Goal: Information Seeking & Learning: Check status

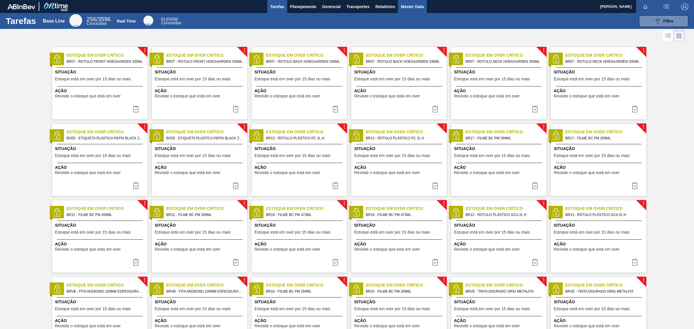
click at [418, 10] on span "Master Data" at bounding box center [412, 6] width 23 height 7
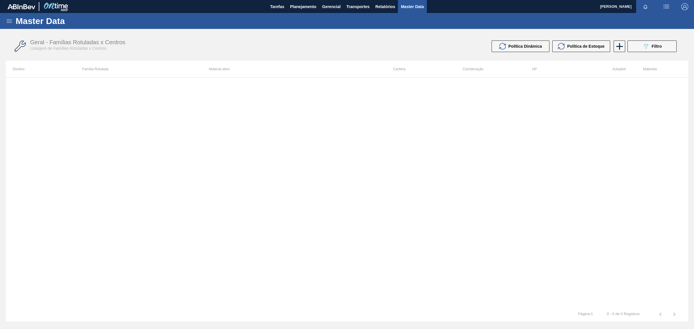
click at [400, 306] on div "Destino Família Rotulada Material ativo Carteira Coordenação HP Autopilot Mater…" at bounding box center [347, 191] width 682 height 261
click at [651, 42] on button "089F7B8B-B2A5-4AFE-B5C0-19BA573D28AC Filtro" at bounding box center [651, 46] width 49 height 12
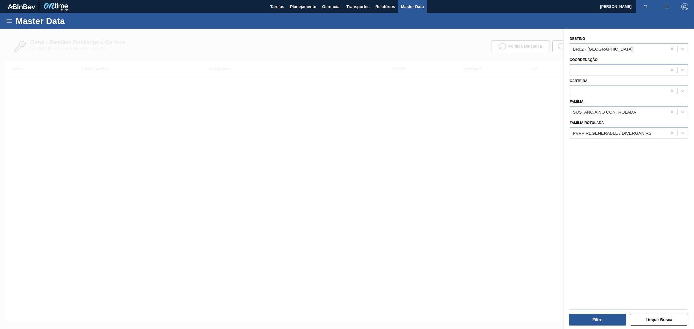
click at [10, 18] on icon at bounding box center [9, 21] width 7 height 7
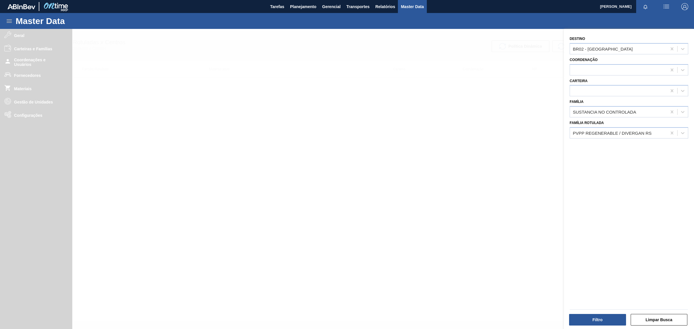
click at [29, 35] on div at bounding box center [347, 193] width 694 height 329
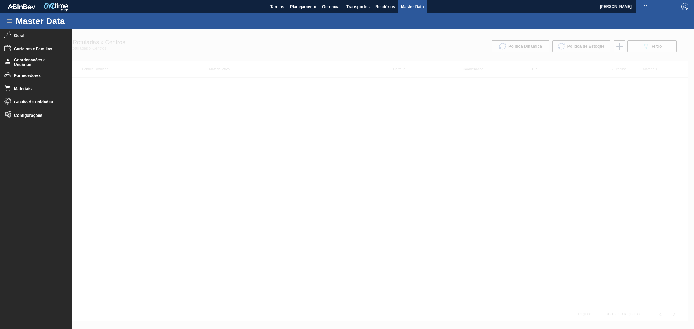
click at [29, 35] on span "Geral" at bounding box center [38, 35] width 48 height 5
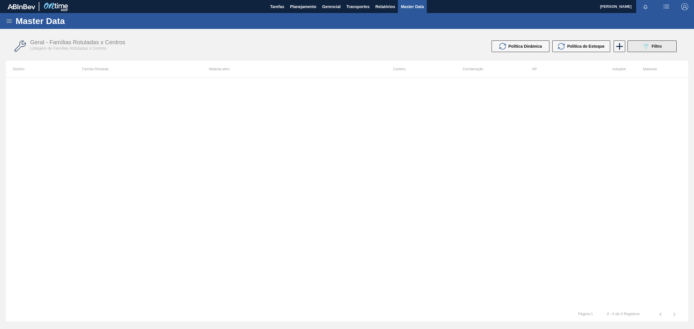
click at [659, 50] on button "089F7B8B-B2A5-4AFE-B5C0-19BA573D28AC Filtro" at bounding box center [651, 46] width 49 height 12
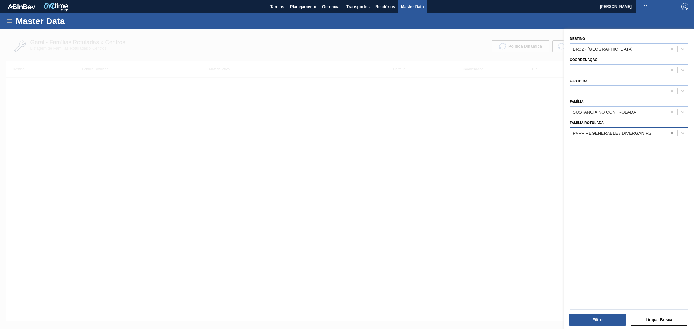
click at [671, 132] on icon at bounding box center [672, 133] width 3 height 3
click at [674, 115] on div at bounding box center [672, 112] width 10 height 10
click at [671, 49] on icon at bounding box center [672, 48] width 3 height 3
click at [350, 172] on div at bounding box center [347, 193] width 694 height 329
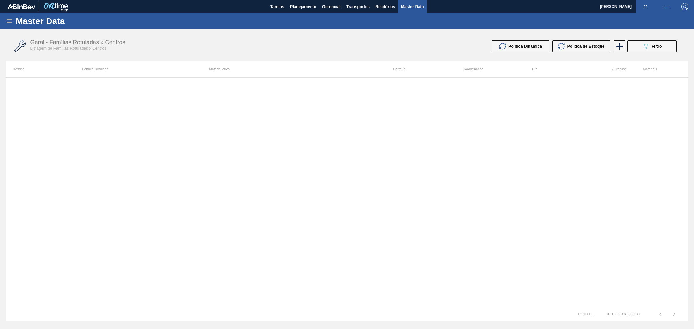
click at [10, 21] on icon at bounding box center [9, 20] width 5 height 3
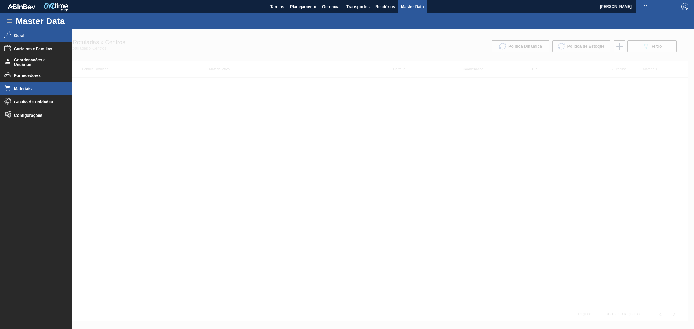
click at [20, 90] on span "Materiais" at bounding box center [38, 88] width 48 height 5
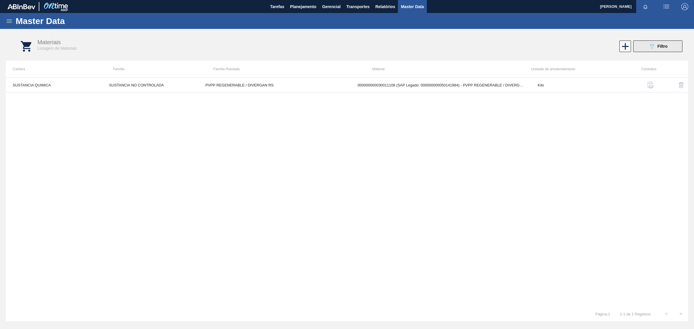
click at [663, 43] on div "089F7B8B-B2A5-4AFE-B5C0-19BA573D28AC Filtro" at bounding box center [657, 46] width 19 height 7
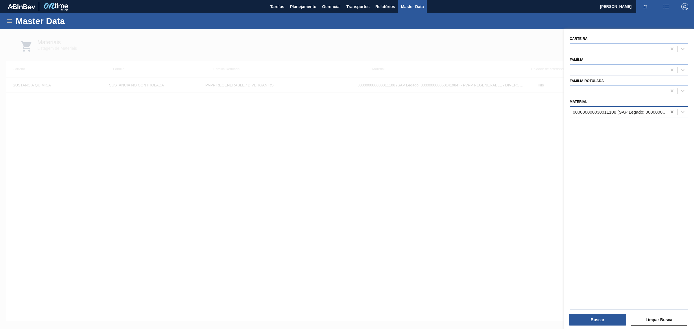
click at [669, 112] on icon at bounding box center [672, 112] width 6 height 6
drag, startPoint x: 658, startPoint y: 207, endPoint x: 655, endPoint y: 195, distance: 12.2
click at [658, 207] on div "Carteira Família Família Rotulada Material" at bounding box center [629, 180] width 130 height 302
click at [580, 113] on div at bounding box center [618, 112] width 97 height 8
paste input "30034724"
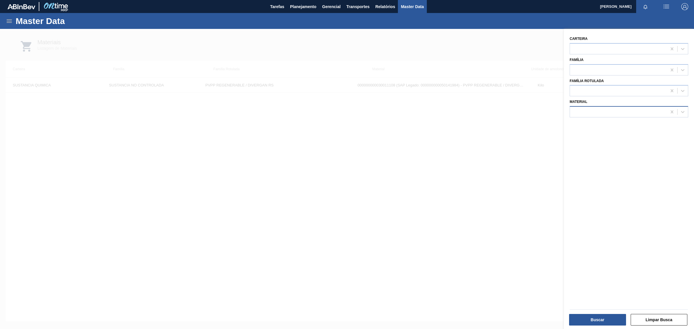
type input "30034724"
click at [595, 120] on div "000000000030034724 (SAP Legado: 000000000050853686) - PROTEINA ISOLADA LEITE VO…" at bounding box center [629, 126] width 119 height 13
click at [596, 125] on div "000000000030034724 (SAP Legado: 000000000050853686) - PROTEINA ISOLADA LEITE VO…" at bounding box center [629, 126] width 119 height 11
click at [596, 325] on button "Buscar" at bounding box center [597, 320] width 57 height 12
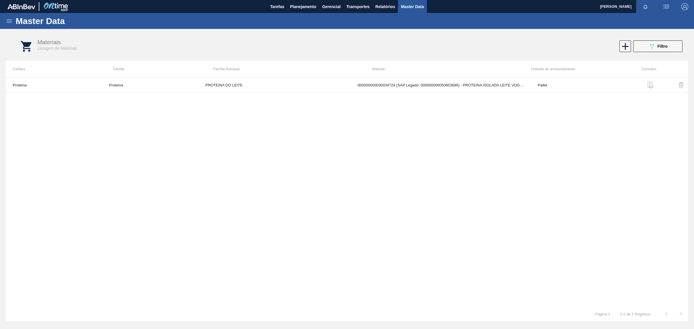
click at [5, 17] on div "Master Data" at bounding box center [347, 21] width 694 height 16
click at [5, 21] on div "Master Data" at bounding box center [347, 21] width 694 height 16
click at [11, 22] on icon at bounding box center [9, 21] width 7 height 7
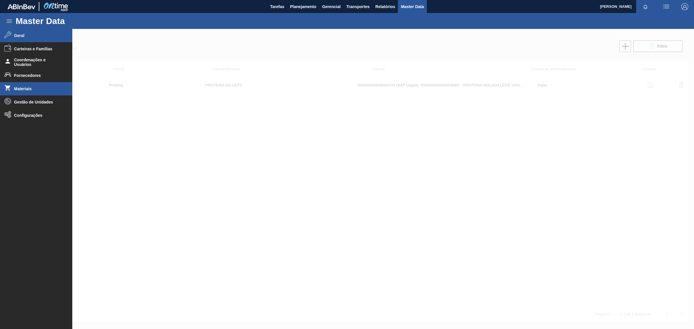
click at [9, 36] on icon at bounding box center [7, 34] width 7 height 7
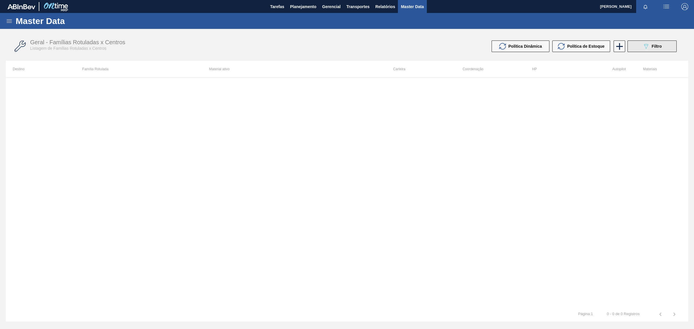
click at [664, 47] on button "089F7B8B-B2A5-4AFE-B5C0-19BA573D28AC Filtro" at bounding box center [651, 46] width 49 height 12
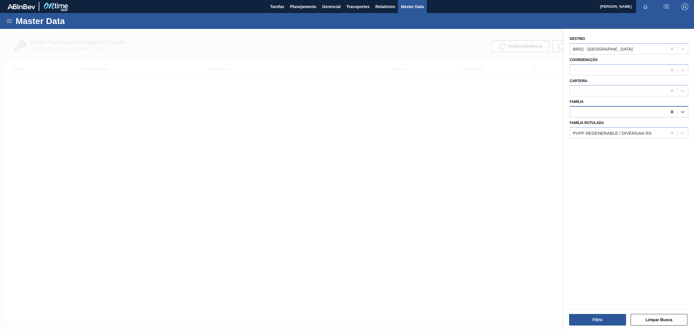
click at [669, 112] on icon at bounding box center [672, 112] width 6 height 6
click at [671, 132] on icon at bounding box center [672, 133] width 3 height 3
click at [637, 114] on div at bounding box center [618, 112] width 97 height 8
type input "l"
type input "prot"
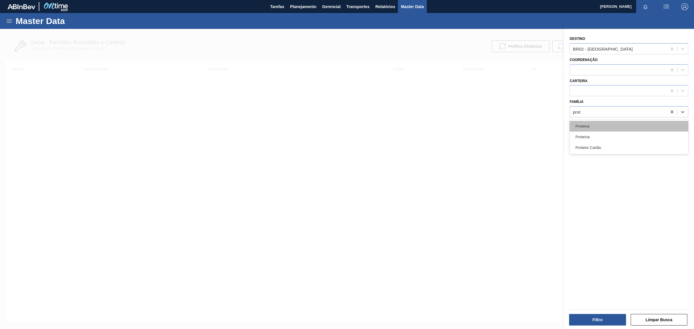
click at [592, 126] on div "Proteina" at bounding box center [629, 126] width 119 height 11
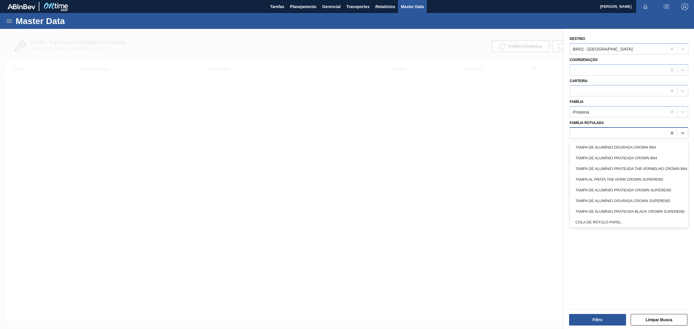
click at [593, 136] on div at bounding box center [618, 133] width 97 height 8
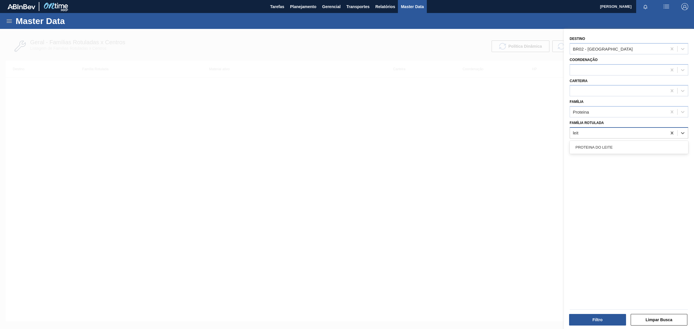
type Rotulada "leite"
click at [590, 149] on div "PROTEINA DO LEITE" at bounding box center [629, 147] width 119 height 11
click at [601, 320] on button "Filtro" at bounding box center [597, 320] width 57 height 12
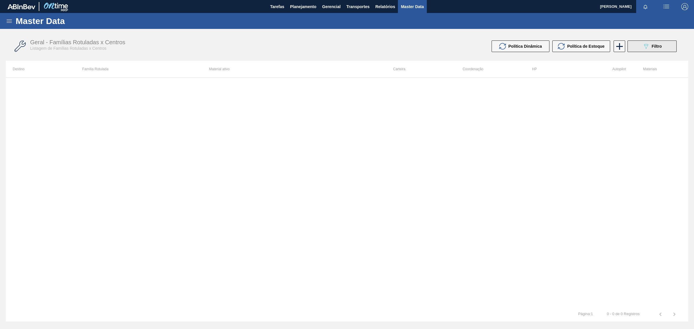
click at [644, 48] on icon "089F7B8B-B2A5-4AFE-B5C0-19BA573D28AC" at bounding box center [645, 46] width 7 height 7
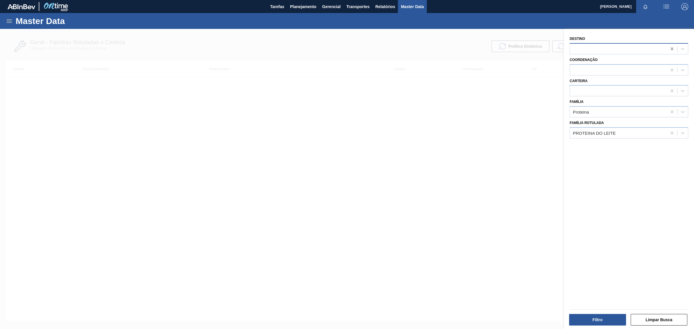
click at [671, 46] on icon at bounding box center [672, 49] width 6 height 6
click at [595, 318] on button "Filtro" at bounding box center [597, 320] width 57 height 12
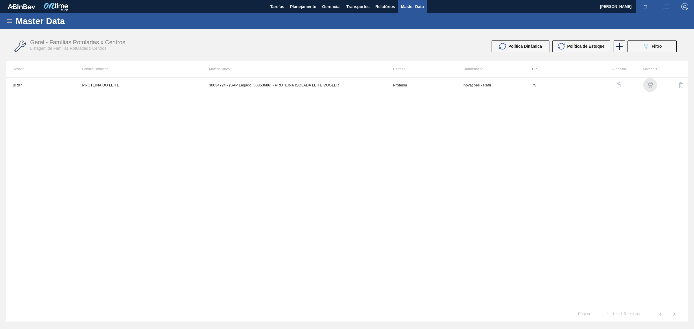
click at [651, 86] on img "button" at bounding box center [650, 85] width 6 height 6
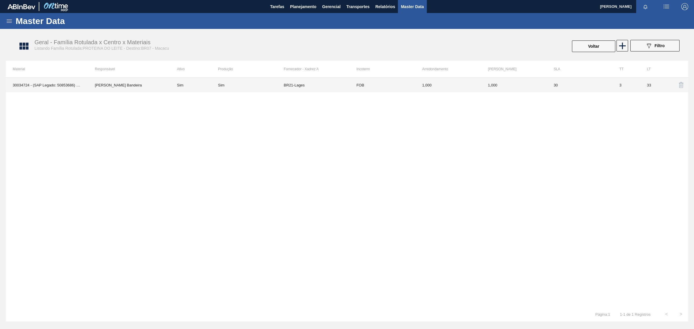
click at [389, 89] on td "FOB" at bounding box center [383, 85] width 66 height 14
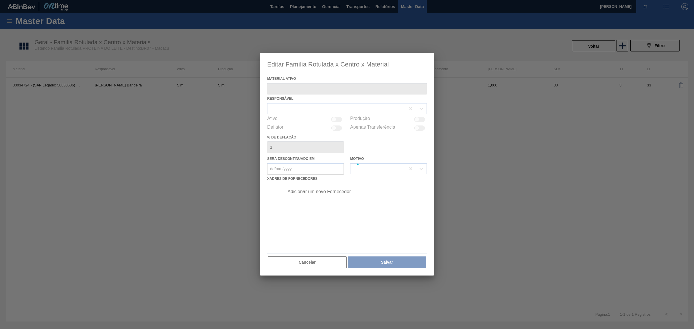
type ativo "30034724 - (SAP Legado: 50853686) - PROTEINA ISOLADA LEITE VOGLER"
checkbox input "true"
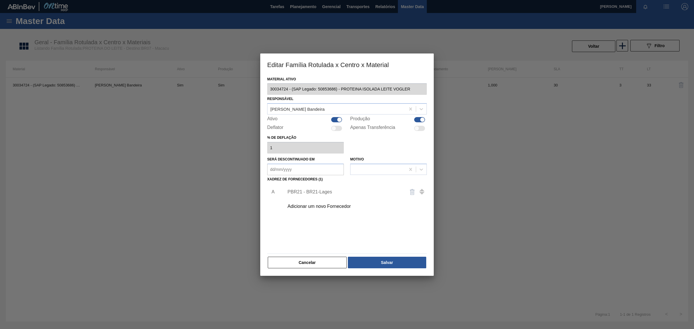
click at [305, 207] on div "Adicionar um novo Fornecedor" at bounding box center [343, 206] width 113 height 5
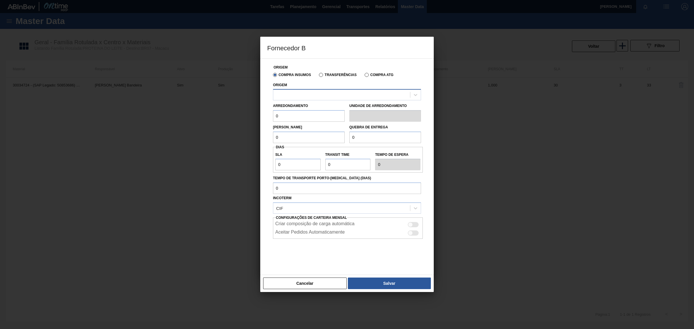
click at [326, 90] on div at bounding box center [347, 94] width 148 height 11
click at [348, 58] on div "Origem Compra Insumos Transferências Compra ATG Origem Arredondamento 0 Unidade…" at bounding box center [346, 166] width 173 height 217
click at [322, 288] on button "Cancelar" at bounding box center [305, 284] width 84 height 12
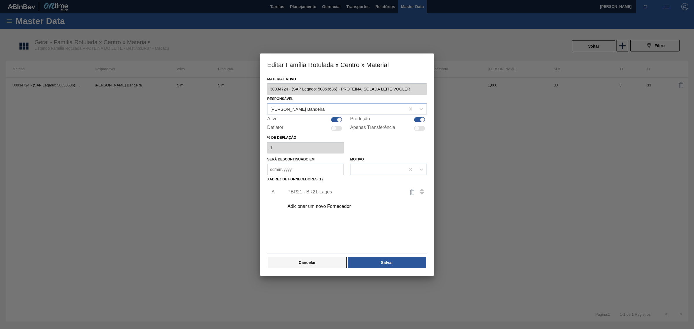
click at [310, 265] on button "Cancelar" at bounding box center [307, 263] width 79 height 12
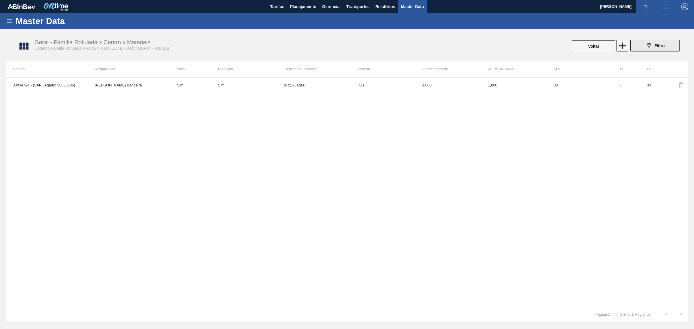
click at [663, 46] on span "Filtro" at bounding box center [660, 45] width 10 height 5
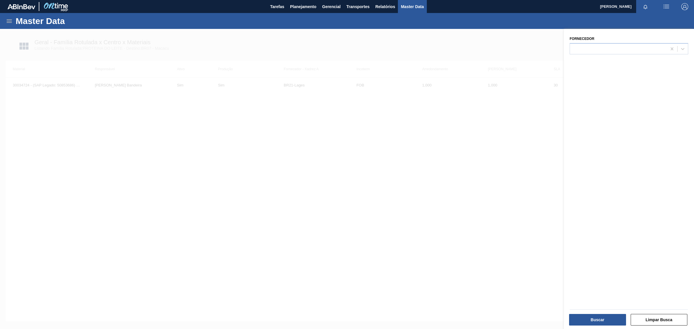
click at [74, 219] on div at bounding box center [347, 193] width 694 height 329
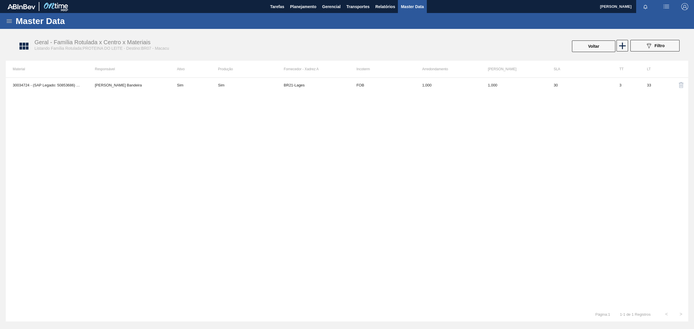
click at [12, 24] on icon at bounding box center [9, 21] width 7 height 7
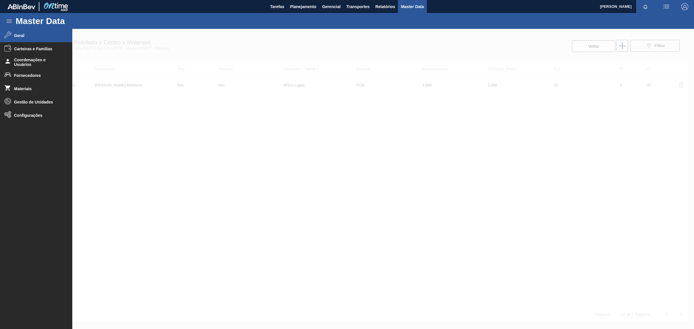
click at [554, 192] on div at bounding box center [347, 179] width 694 height 300
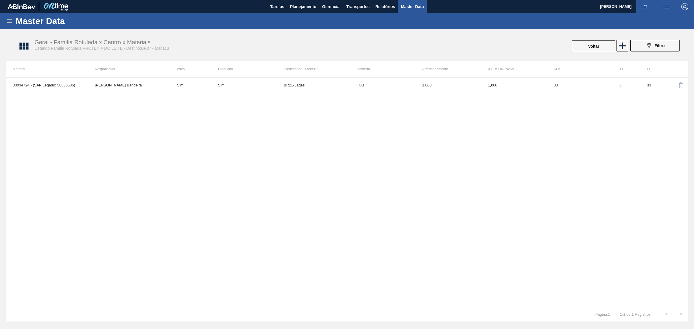
click at [14, 23] on div "Master Data" at bounding box center [347, 21] width 694 height 16
click at [12, 22] on icon at bounding box center [9, 21] width 7 height 7
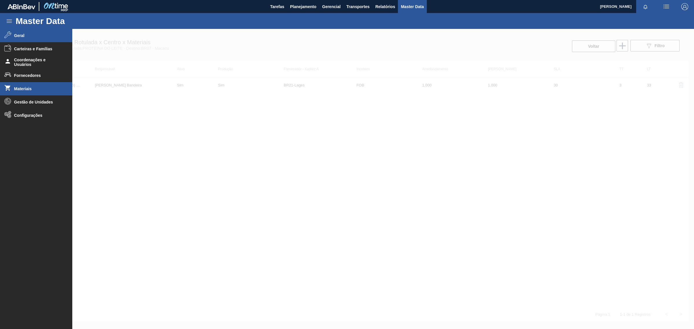
click at [30, 84] on li "Materiais" at bounding box center [36, 88] width 72 height 13
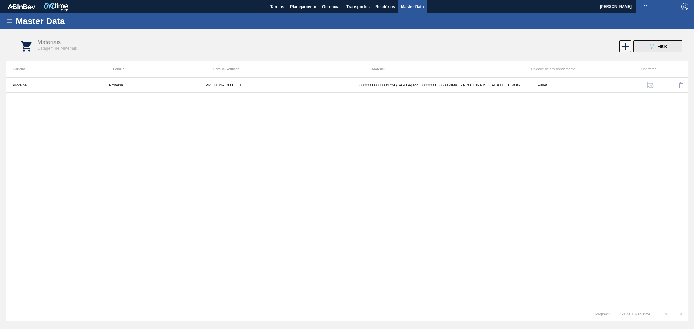
click at [666, 49] on div "089F7B8B-B2A5-4AFE-B5C0-19BA573D28AC Filtro" at bounding box center [657, 46] width 19 height 7
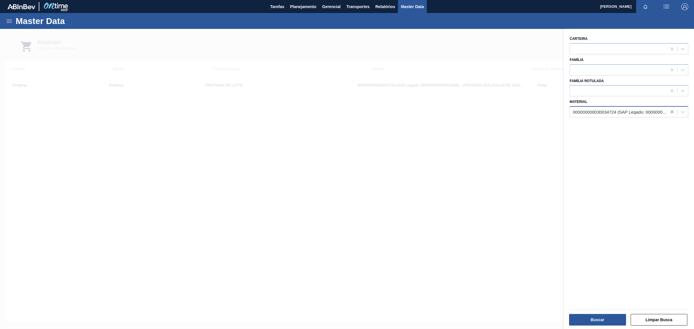
click at [669, 111] on icon at bounding box center [672, 112] width 6 height 6
paste input "30034723"
type input "30034723"
click at [613, 122] on div "000000000030034723 (SAP Legado: 000000000050853684) - LATA AL 350ML PEPSI Z FAR…" at bounding box center [629, 126] width 119 height 11
click at [603, 321] on button "Buscar" at bounding box center [597, 320] width 57 height 12
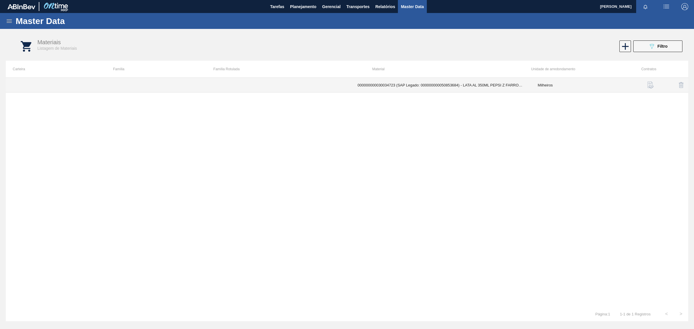
click at [424, 85] on td "000000000030034723 (SAP Legado: 000000000050853684) - LATA AL 350ML PEPSI Z FAR…" at bounding box center [441, 85] width 180 height 15
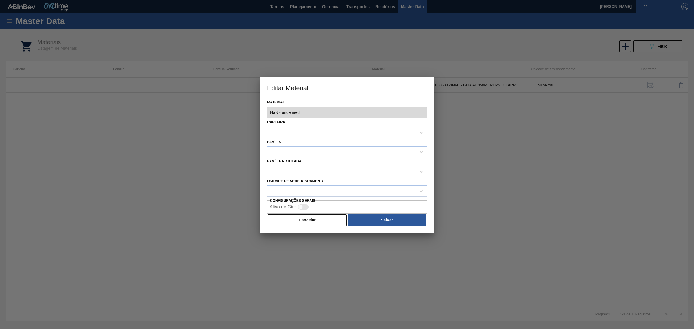
type input "30034723 - 000000000030034723 (SAP Legado: 000000000050853684) - LATA AL 350ML …"
click at [320, 217] on button "Cancelar" at bounding box center [307, 220] width 79 height 12
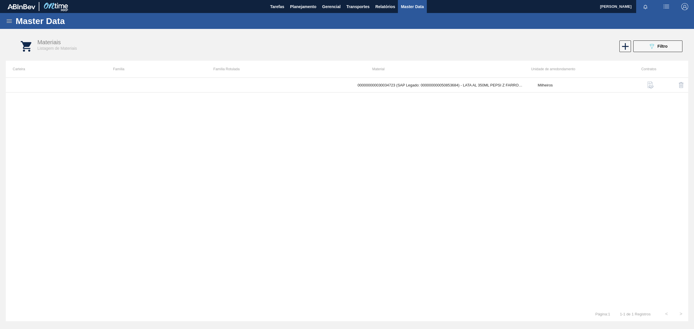
click at [8, 23] on icon at bounding box center [9, 21] width 7 height 7
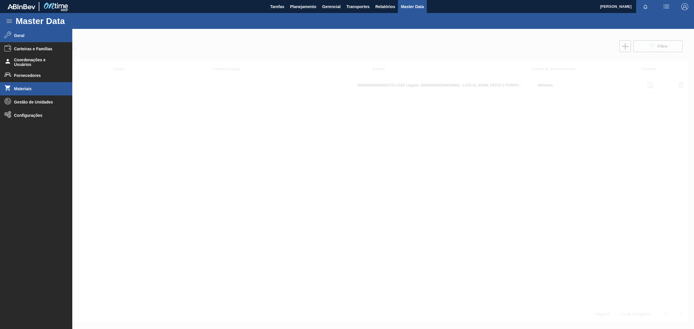
click at [35, 36] on span "Geral" at bounding box center [38, 35] width 48 height 5
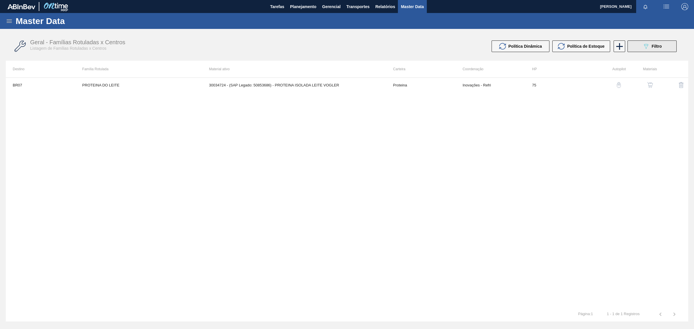
click at [647, 49] on icon "089F7B8B-B2A5-4AFE-B5C0-19BA573D28AC" at bounding box center [645, 46] width 7 height 7
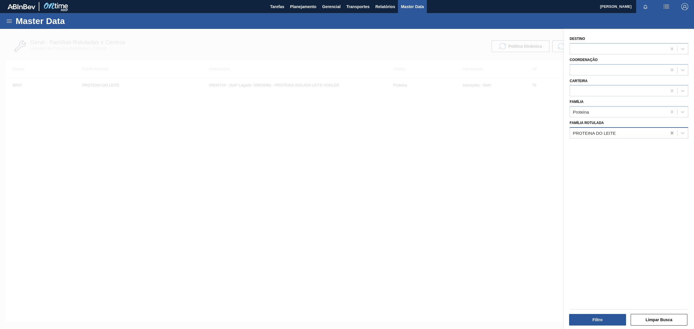
click at [671, 131] on icon at bounding box center [672, 133] width 6 height 6
click at [669, 111] on icon at bounding box center [672, 112] width 6 height 6
click at [635, 48] on div at bounding box center [618, 49] width 97 height 8
type input "br16"
click at [622, 67] on div "BR16 - Jacareí" at bounding box center [629, 63] width 119 height 11
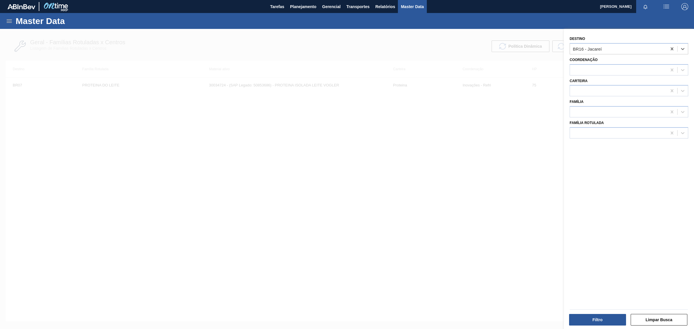
click at [603, 313] on div "Filtro" at bounding box center [598, 319] width 62 height 13
click at [603, 318] on button "Filtro" at bounding box center [597, 320] width 57 height 12
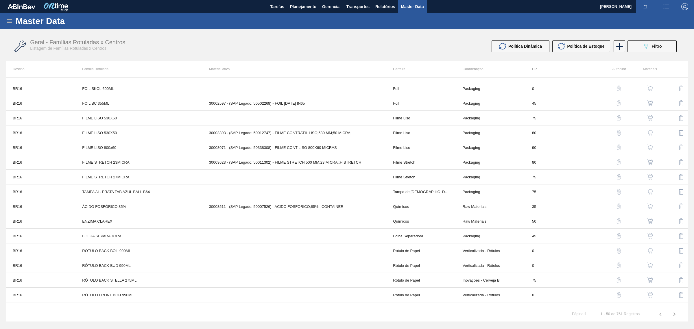
scroll to position [511, 0]
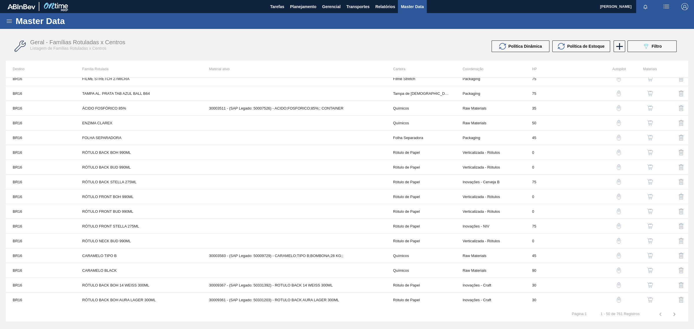
click at [673, 315] on icon "button" at bounding box center [674, 314] width 7 height 7
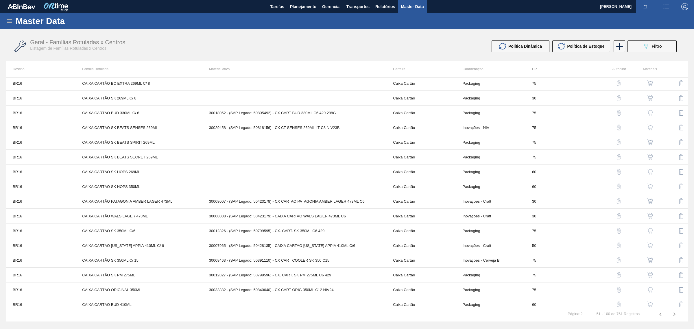
scroll to position [0, 0]
click at [675, 314] on icon "button" at bounding box center [674, 314] width 7 height 7
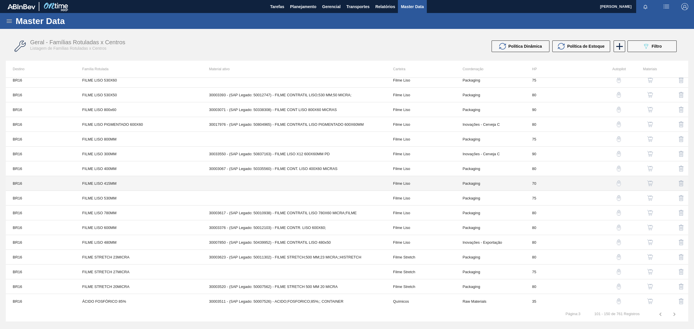
scroll to position [511, 0]
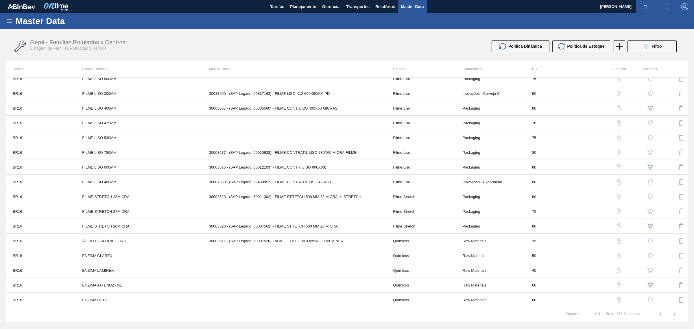
click at [675, 314] on icon "button" at bounding box center [674, 314] width 7 height 7
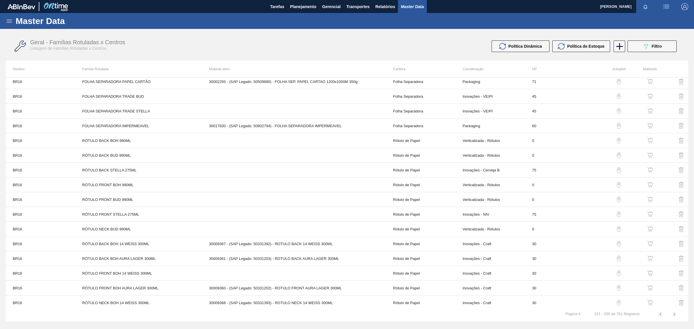
scroll to position [0, 0]
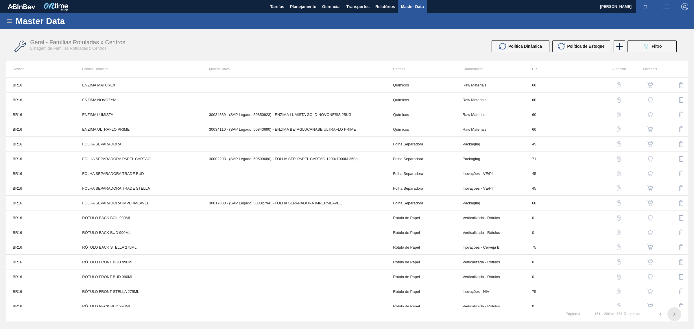
click at [673, 314] on icon "button" at bounding box center [674, 314] width 7 height 7
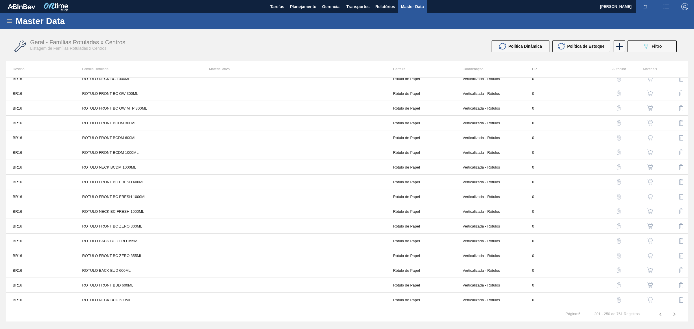
scroll to position [511, 0]
click at [676, 314] on icon "button" at bounding box center [674, 314] width 7 height 7
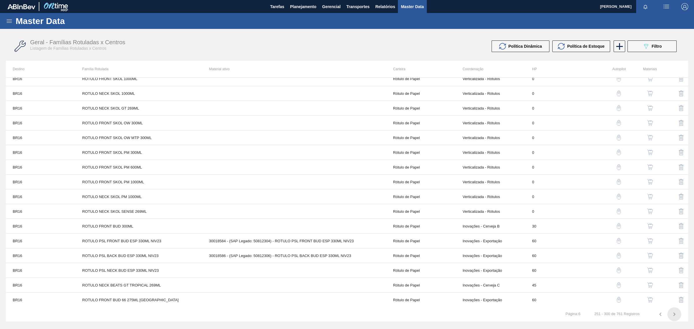
click at [675, 315] on icon "button" at bounding box center [674, 314] width 7 height 7
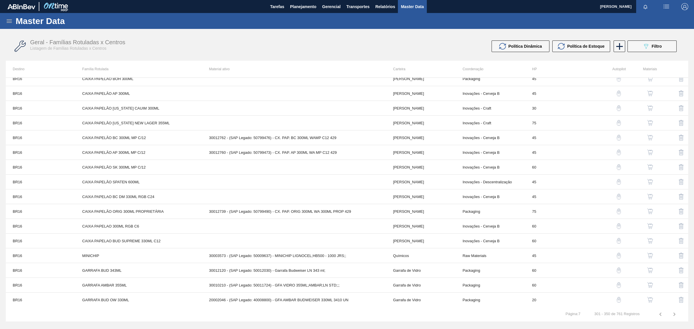
click at [675, 315] on icon "button" at bounding box center [674, 314] width 7 height 7
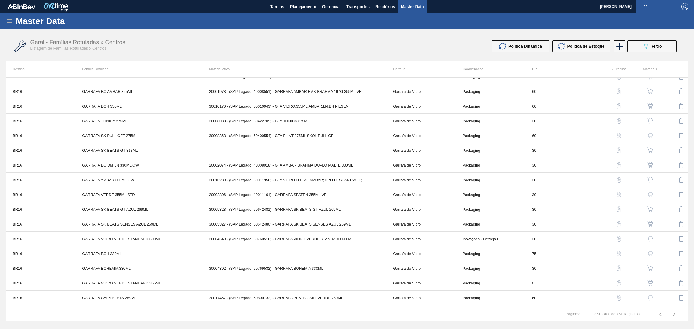
scroll to position [0, 0]
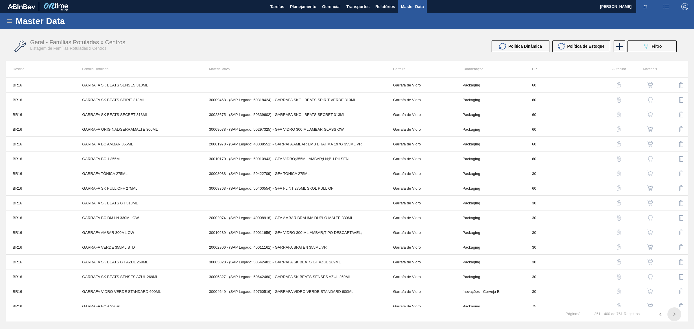
click at [677, 317] on icon "button" at bounding box center [674, 314] width 7 height 7
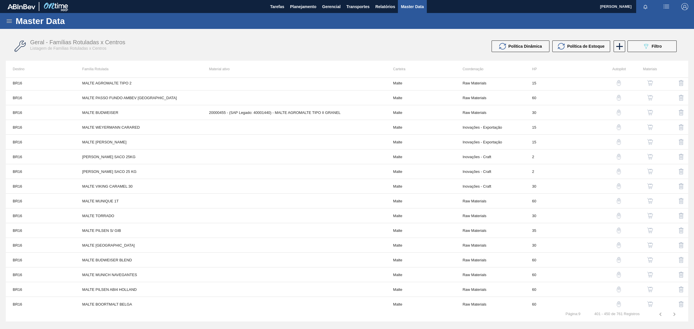
scroll to position [511, 0]
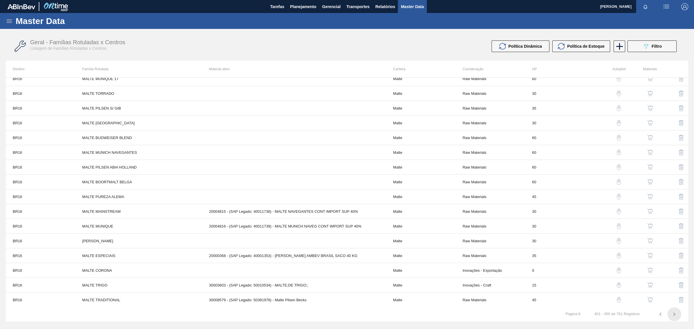
click at [675, 315] on icon "button" at bounding box center [674, 314] width 7 height 7
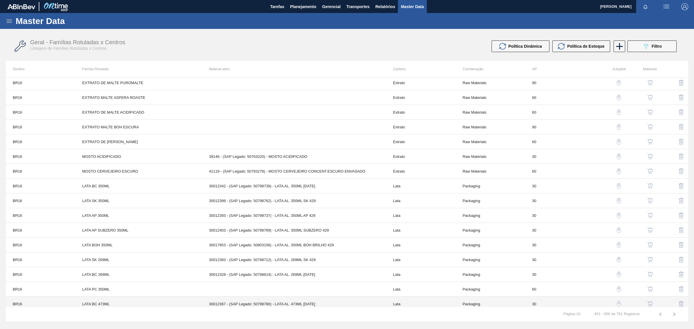
scroll to position [0, 0]
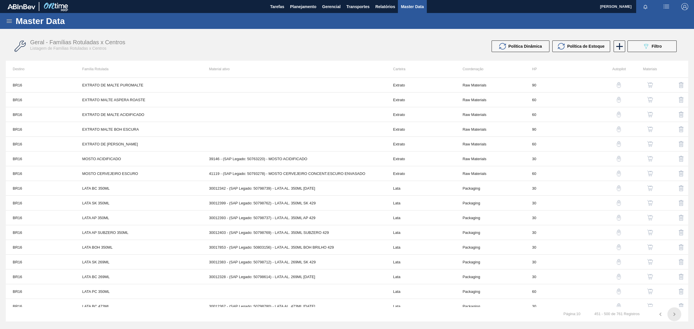
click at [674, 315] on icon "button" at bounding box center [674, 314] width 2 height 3
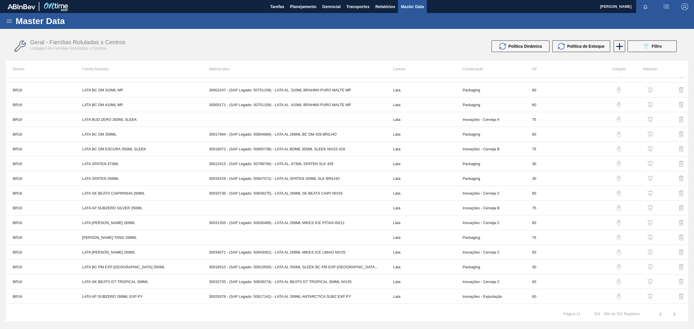
scroll to position [511, 0]
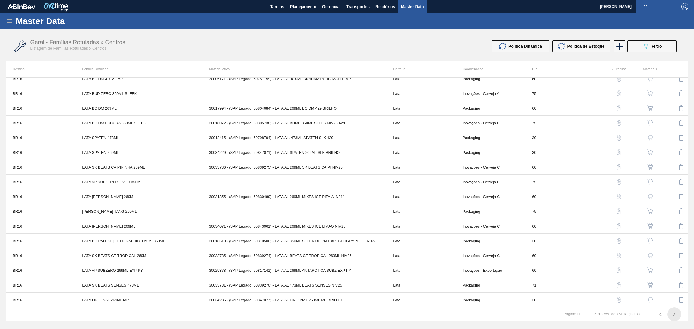
click at [673, 313] on icon "button" at bounding box center [674, 314] width 7 height 7
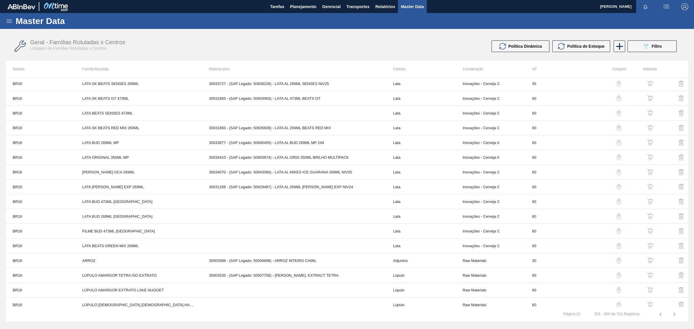
scroll to position [0, 0]
click at [674, 312] on icon "button" at bounding box center [674, 314] width 7 height 7
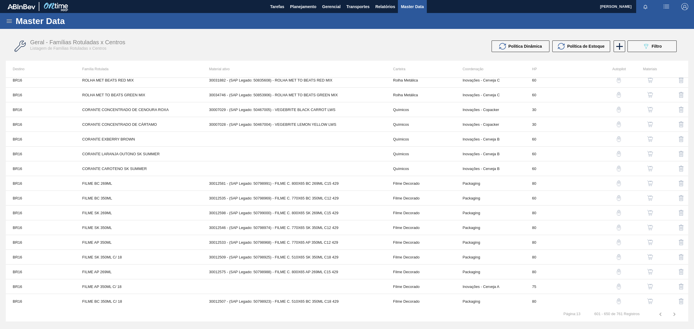
scroll to position [511, 0]
click at [671, 312] on icon "button" at bounding box center [674, 314] width 7 height 7
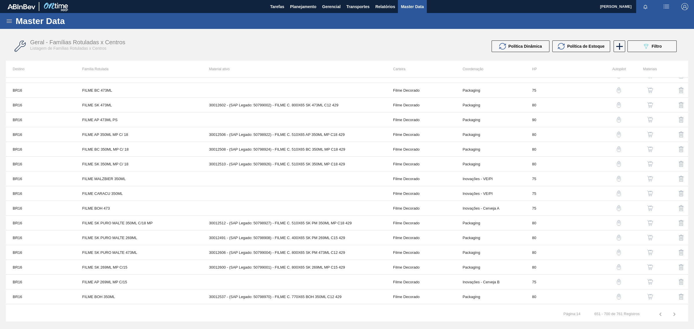
scroll to position [0, 0]
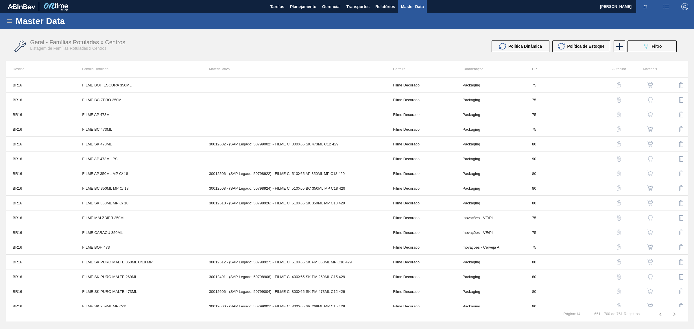
click at [676, 316] on icon "button" at bounding box center [674, 314] width 7 height 7
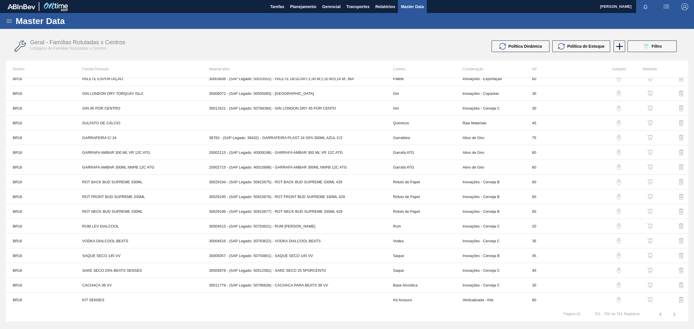
scroll to position [511, 0]
click at [672, 313] on icon "button" at bounding box center [674, 314] width 7 height 7
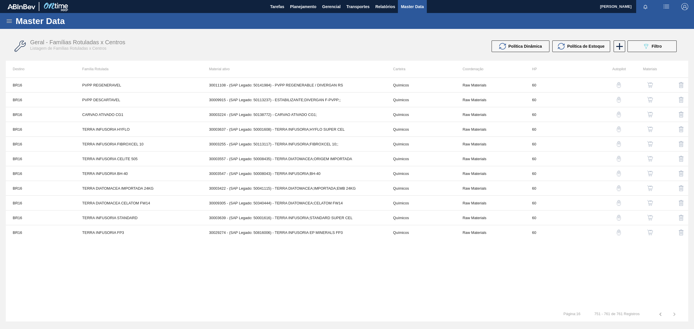
scroll to position [0, 0]
click at [4, 23] on div "Master Data" at bounding box center [347, 21] width 694 height 16
click at [13, 19] on div "Master Data" at bounding box center [347, 21] width 694 height 16
click at [10, 21] on icon at bounding box center [9, 21] width 7 height 7
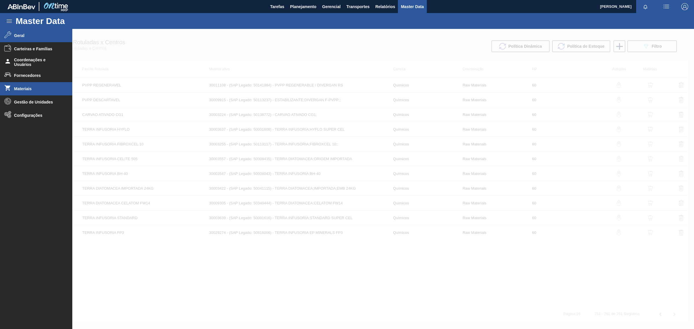
click at [38, 91] on span "Materiais" at bounding box center [38, 88] width 48 height 5
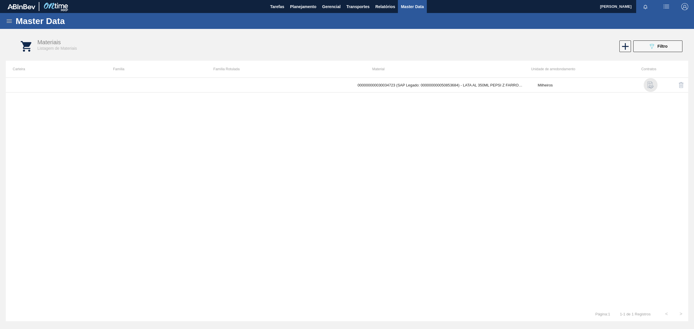
click at [651, 86] on img "button" at bounding box center [650, 85] width 7 height 7
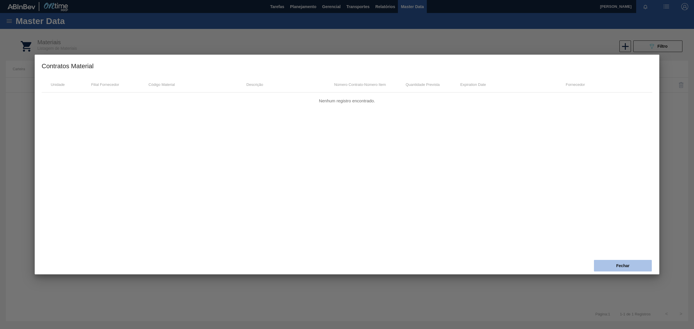
click at [617, 261] on button "Fechar" at bounding box center [623, 266] width 58 height 12
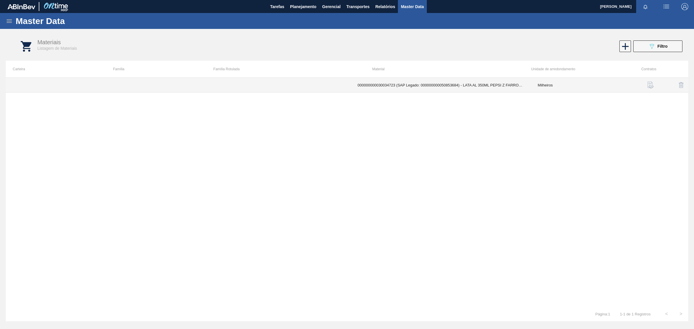
click at [362, 82] on td "000000000030034723 (SAP Legado: 000000000050853684) - LATA AL 350ML PEPSI Z FAR…" at bounding box center [441, 85] width 180 height 15
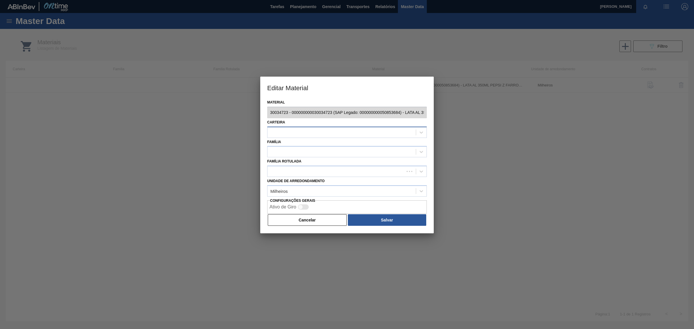
click at [411, 132] on div at bounding box center [341, 132] width 148 height 8
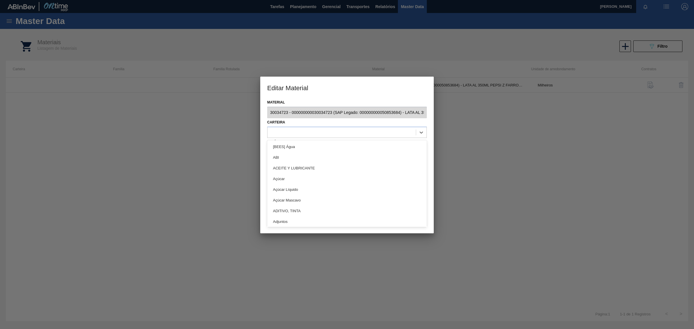
click at [364, 90] on h3 "Editar Material" at bounding box center [346, 88] width 173 height 22
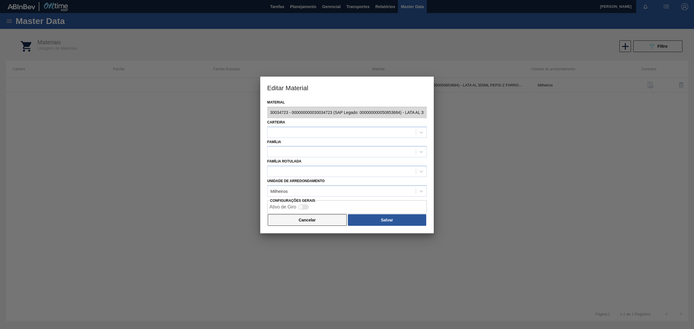
click at [316, 224] on button "Cancelar" at bounding box center [307, 220] width 79 height 12
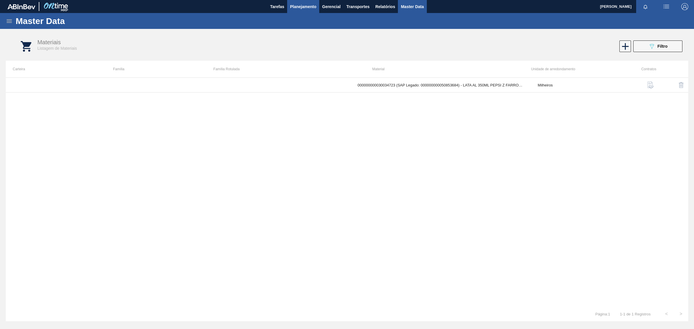
click at [315, 8] on span "Planejamento" at bounding box center [303, 6] width 26 height 7
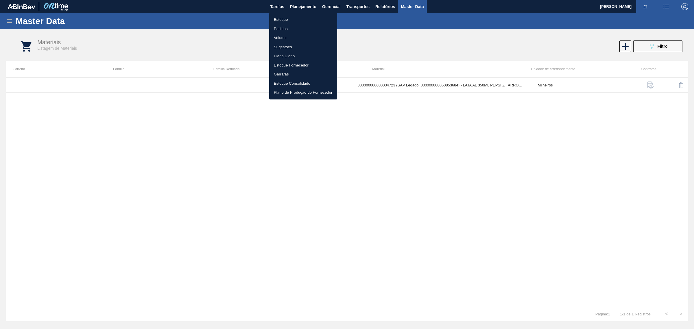
click at [288, 27] on li "Pedidos" at bounding box center [303, 28] width 68 height 9
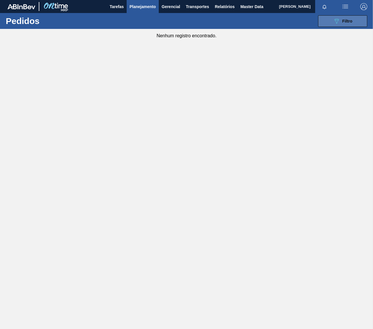
click at [335, 22] on icon "089F7B8B-B2A5-4AFE-B5C0-19BA573D28AC" at bounding box center [336, 21] width 7 height 7
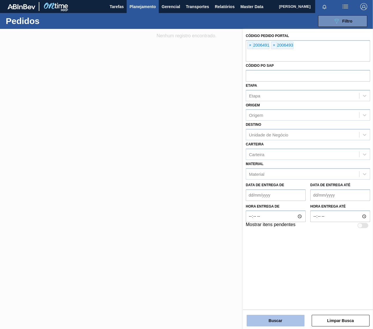
click at [268, 326] on button "Buscar" at bounding box center [276, 321] width 58 height 12
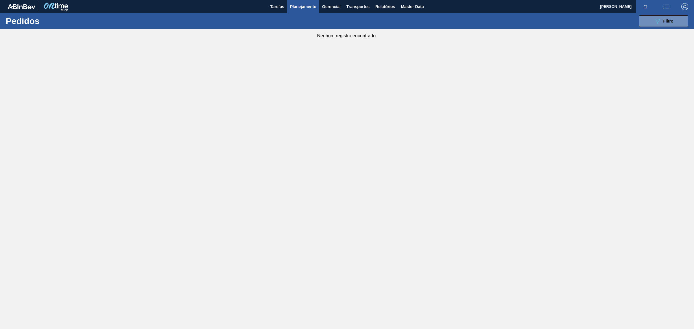
click at [468, 192] on main "Tarefas Planejamento Gerencial Transportes Relatórios Master Data Amanda Ramos …" at bounding box center [347, 164] width 694 height 329
click at [649, 21] on button "089F7B8B-B2A5-4AFE-B5C0-19BA573D28AC Filtro" at bounding box center [663, 21] width 49 height 12
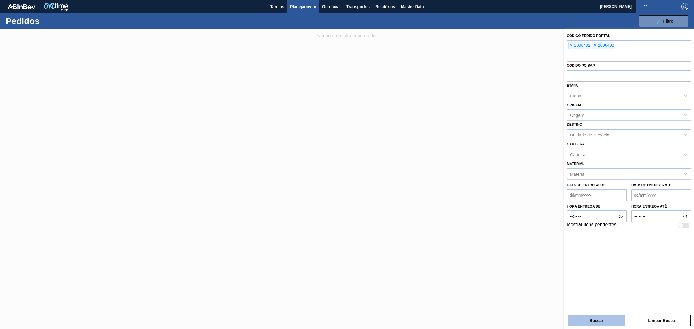
click at [614, 323] on button "Buscar" at bounding box center [597, 321] width 58 height 12
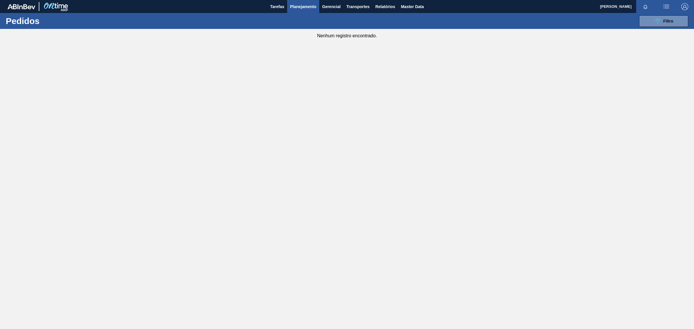
click at [21, 6] on img at bounding box center [22, 6] width 28 height 5
click at [662, 23] on div "089F7B8B-B2A5-4AFE-B5C0-19BA573D28AC Filtro" at bounding box center [663, 21] width 19 height 7
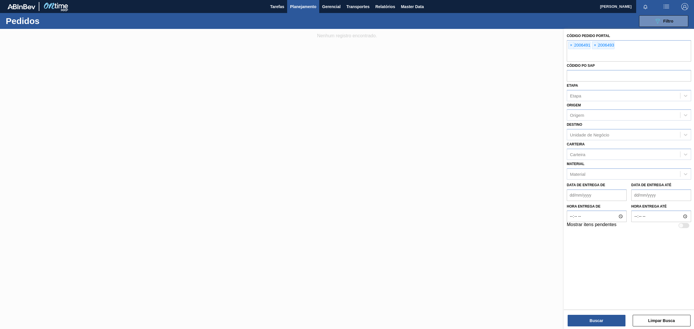
click at [302, 3] on span "Planejamento" at bounding box center [303, 6] width 26 height 7
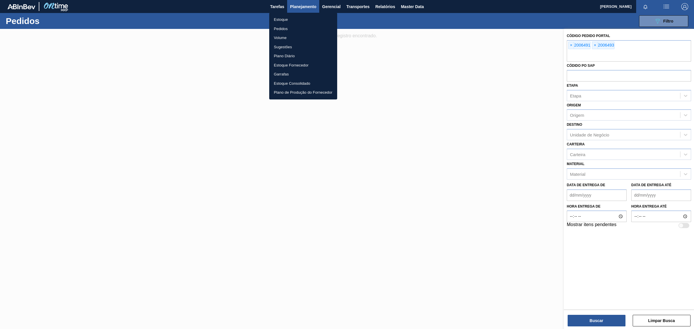
click at [302, 6] on div at bounding box center [347, 164] width 694 height 329
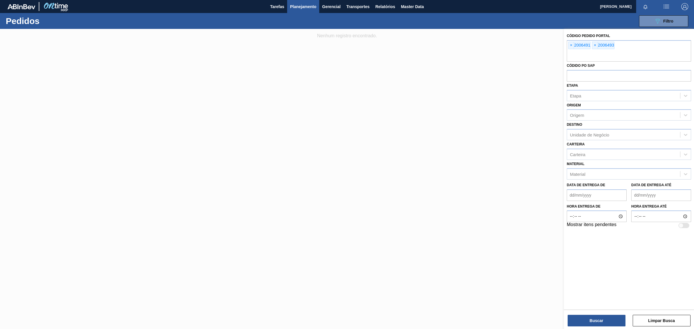
click at [300, 12] on button "Planejamento" at bounding box center [303, 6] width 32 height 13
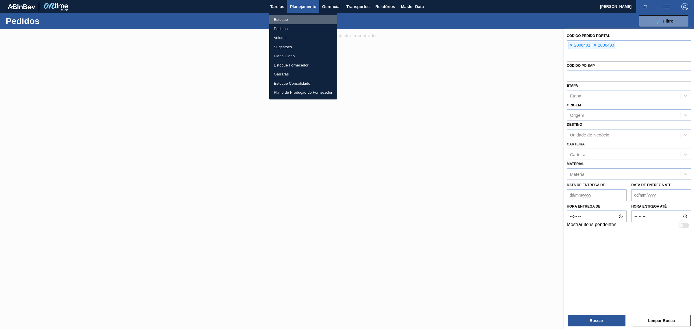
click at [282, 19] on li "Estoque" at bounding box center [303, 19] width 68 height 9
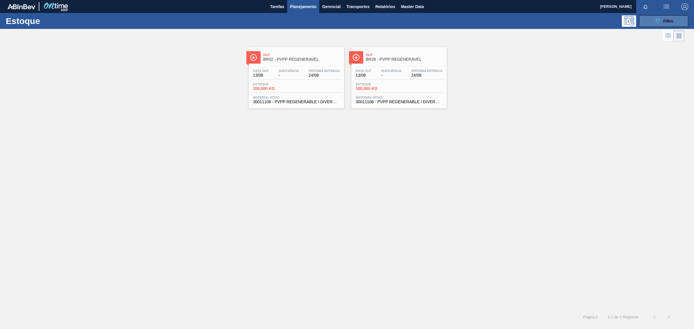
click at [668, 21] on span "Filtro" at bounding box center [668, 21] width 10 height 5
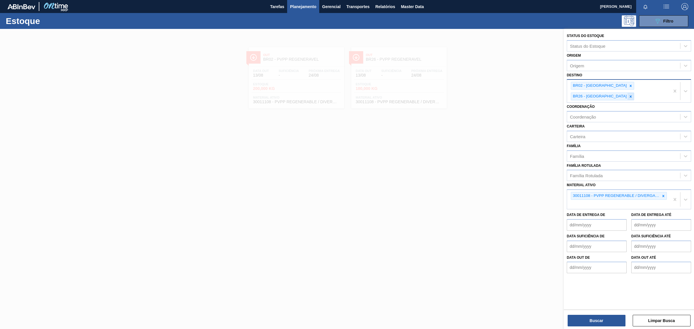
click at [632, 95] on icon at bounding box center [631, 96] width 2 height 2
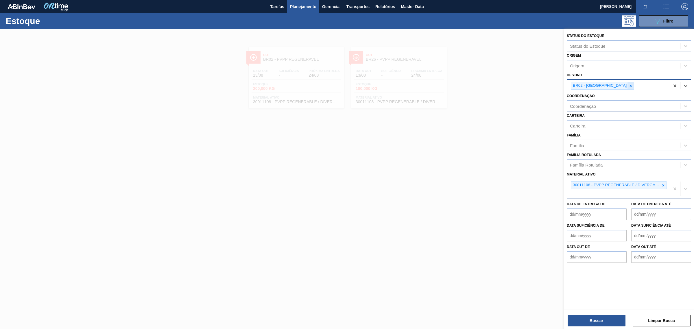
click at [629, 86] on icon at bounding box center [631, 86] width 4 height 4
click at [602, 86] on div "Destino" at bounding box center [623, 85] width 113 height 8
type input "Agudos"
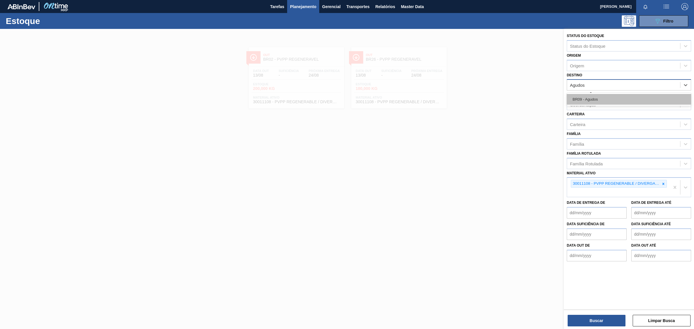
click at [597, 96] on div "BR09 - Agudos" at bounding box center [629, 99] width 124 height 11
click at [662, 184] on icon at bounding box center [663, 185] width 2 height 2
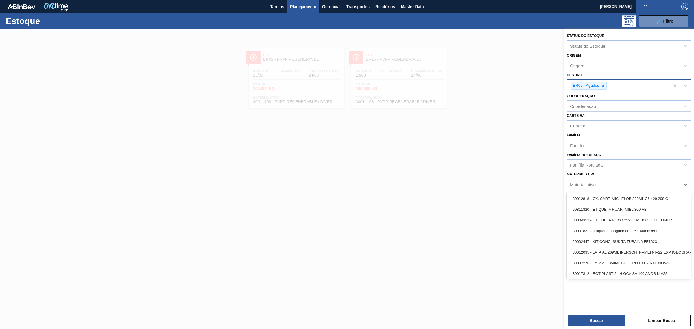
click at [592, 182] on div "Material ativo" at bounding box center [583, 184] width 26 height 5
type ativo "30034180"
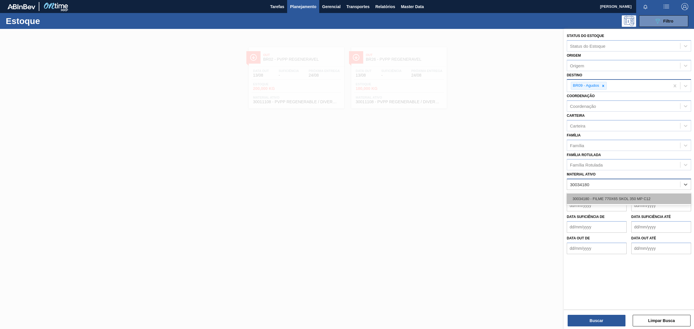
click at [608, 195] on div "30034180 - FILME 770X65 SKOL 350 MP C12" at bounding box center [629, 198] width 124 height 11
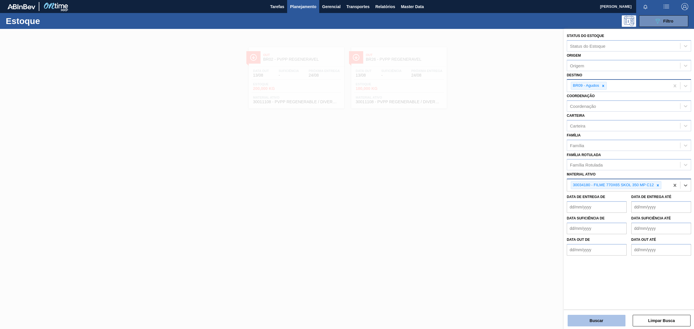
click at [588, 323] on button "Buscar" at bounding box center [597, 321] width 58 height 12
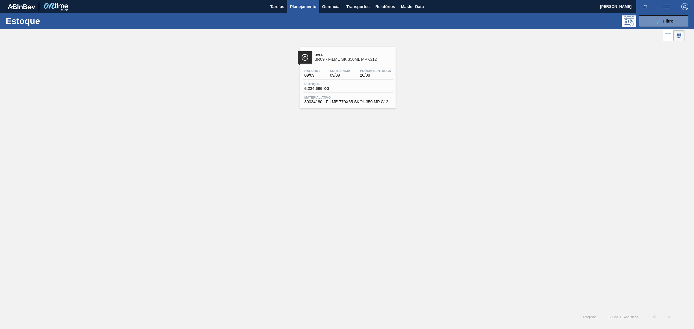
click at [345, 94] on div "Data out 09/09 Suficiência 09/09 Próxima Entrega 20/08 Estoque 6.224,696 KG Mat…" at bounding box center [347, 85] width 95 height 39
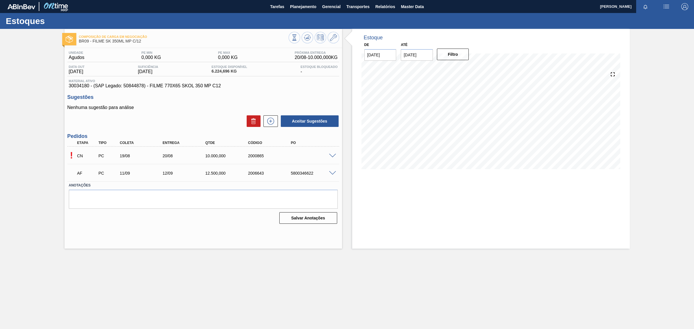
click at [81, 158] on p "CN" at bounding box center [87, 156] width 20 height 5
click at [333, 156] on span at bounding box center [332, 156] width 7 height 4
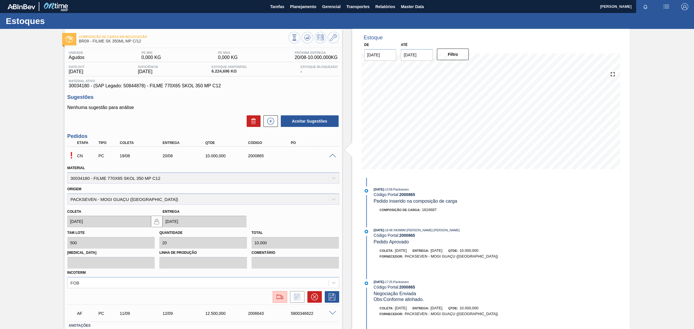
scroll to position [40, 0]
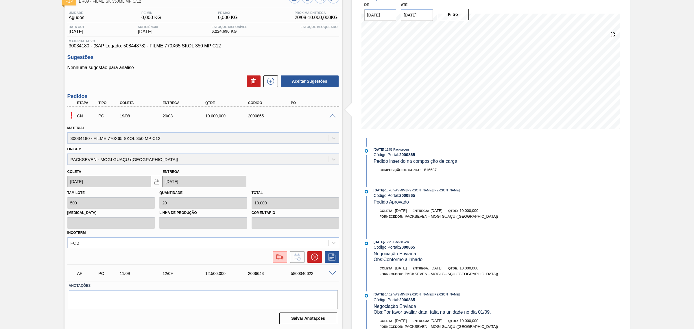
click at [71, 115] on p "!" at bounding box center [71, 115] width 8 height 11
click at [333, 118] on span at bounding box center [332, 116] width 7 height 4
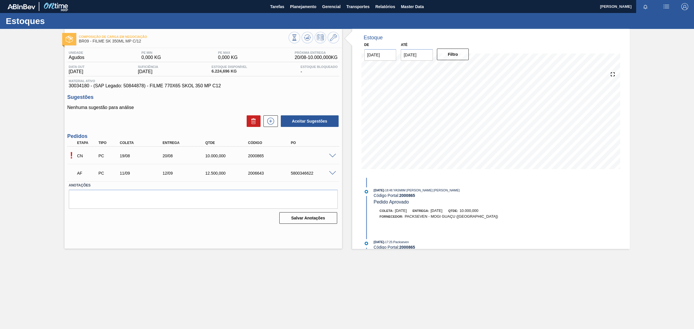
scroll to position [48, 0]
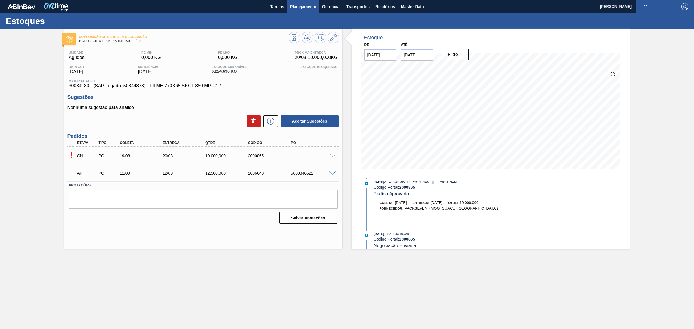
click at [304, 8] on span "Planejamento" at bounding box center [303, 6] width 26 height 7
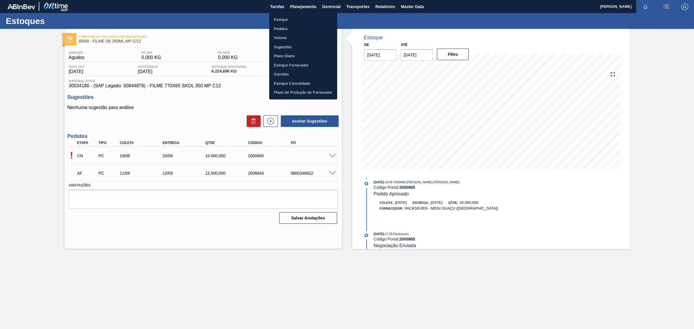
click at [91, 115] on div at bounding box center [347, 164] width 694 height 329
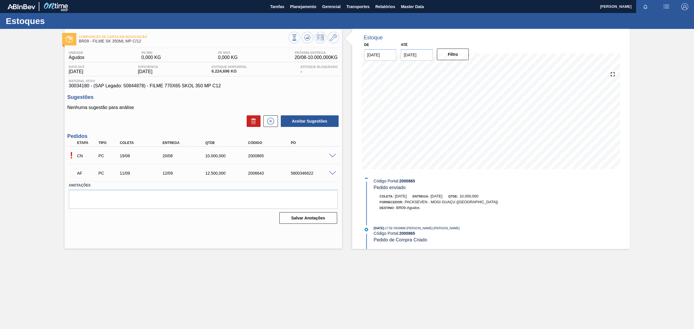
scroll to position [269, 0]
click at [333, 154] on div at bounding box center [334, 155] width 12 height 4
click at [329, 155] on span at bounding box center [332, 156] width 7 height 4
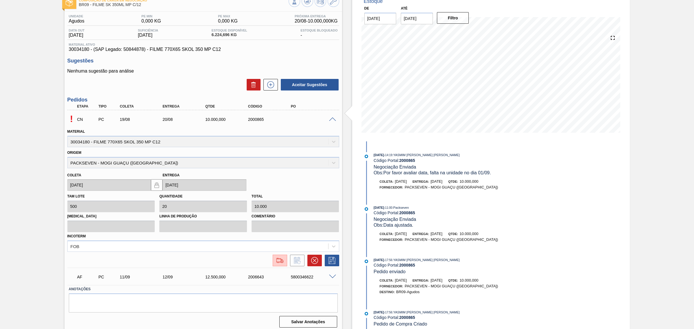
scroll to position [40, 0]
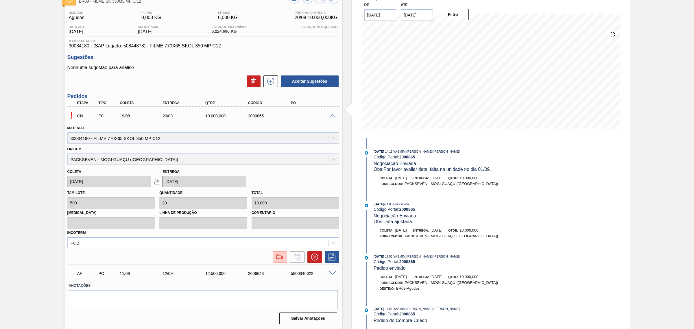
click at [330, 115] on span at bounding box center [332, 116] width 7 height 4
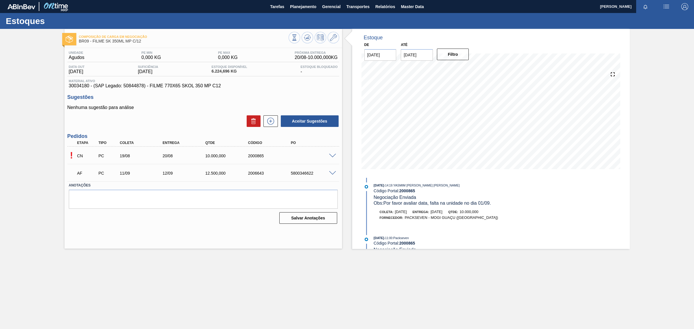
scroll to position [269, 0]
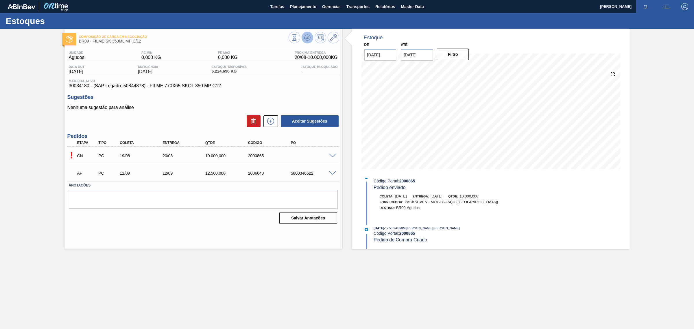
click at [298, 39] on icon at bounding box center [294, 37] width 6 height 6
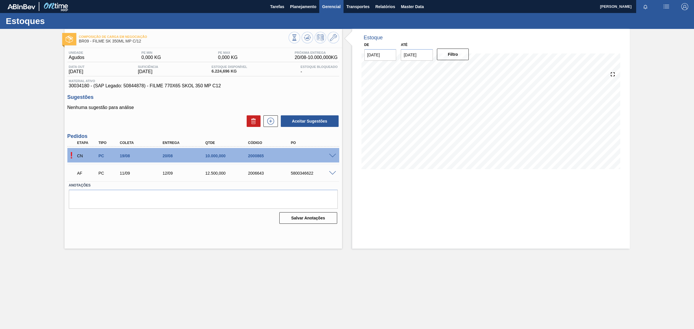
click at [329, 9] on span "Gerencial" at bounding box center [331, 6] width 19 height 7
click at [304, 6] on div at bounding box center [347, 164] width 694 height 329
click at [304, 6] on span "Planejamento" at bounding box center [303, 6] width 26 height 7
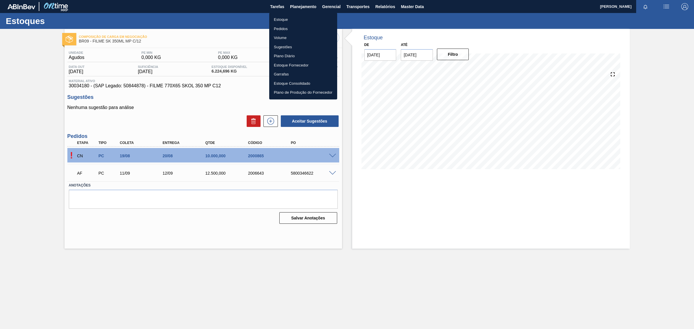
click at [359, 8] on div at bounding box center [347, 164] width 694 height 329
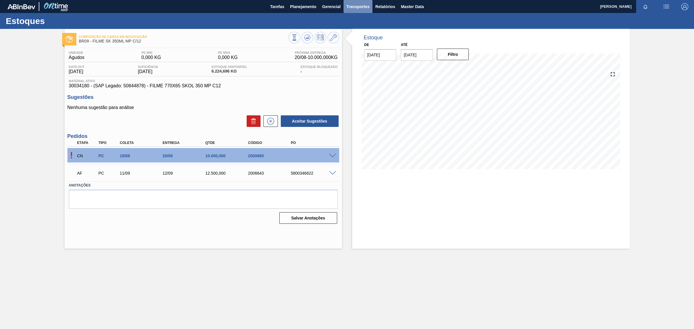
click at [359, 8] on span "Transportes" at bounding box center [357, 6] width 23 height 7
click at [341, 8] on div at bounding box center [347, 164] width 694 height 329
click at [341, 8] on button "Gerencial" at bounding box center [331, 6] width 24 height 13
click at [383, 2] on div at bounding box center [347, 164] width 694 height 329
click at [395, 8] on button "Relatórios" at bounding box center [384, 6] width 25 height 13
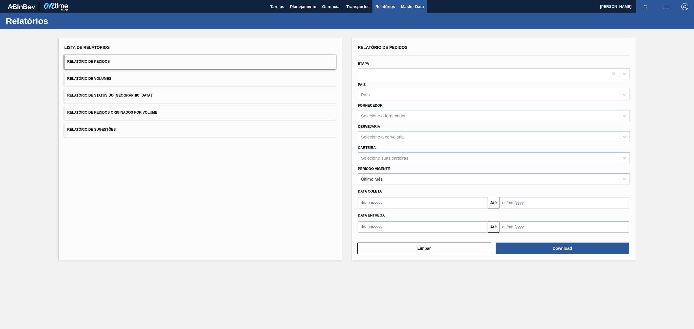
click at [408, 10] on button "Master Data" at bounding box center [412, 6] width 29 height 13
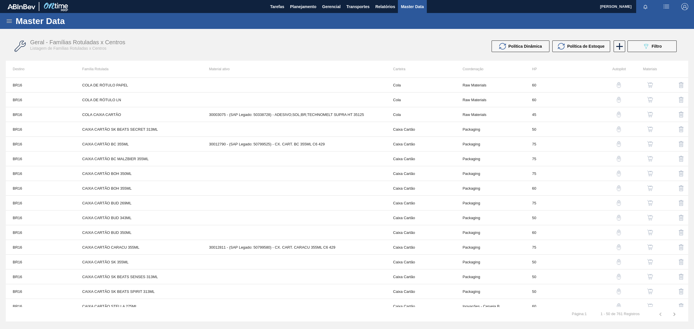
click at [10, 21] on icon at bounding box center [9, 20] width 5 height 3
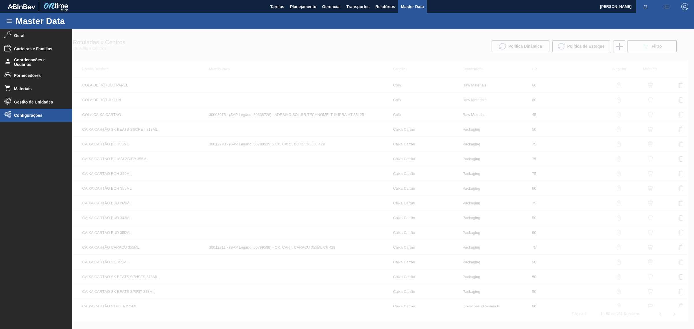
click at [33, 118] on li "Configurações" at bounding box center [36, 115] width 72 height 13
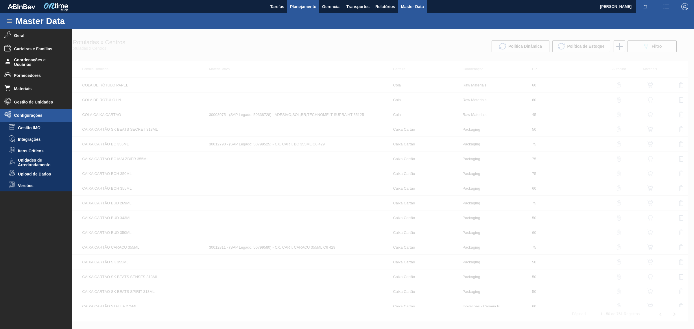
click at [309, 11] on button "Planejamento" at bounding box center [303, 6] width 32 height 13
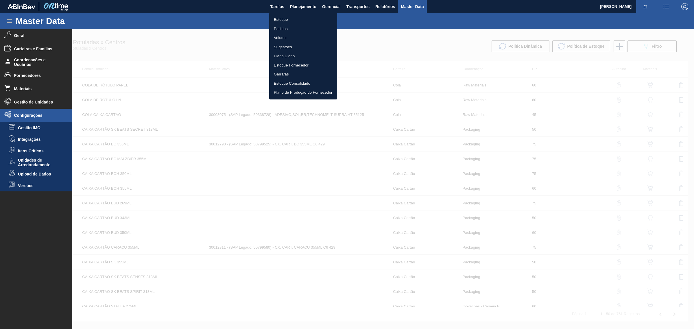
click at [281, 19] on li "Estoque" at bounding box center [303, 19] width 68 height 9
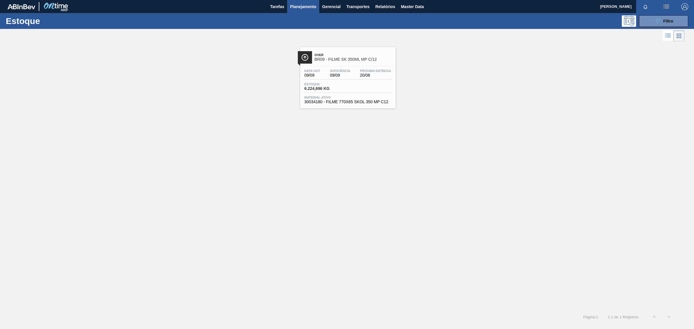
click at [374, 87] on div "Estoque 6.224,696 KG" at bounding box center [348, 87] width 90 height 10
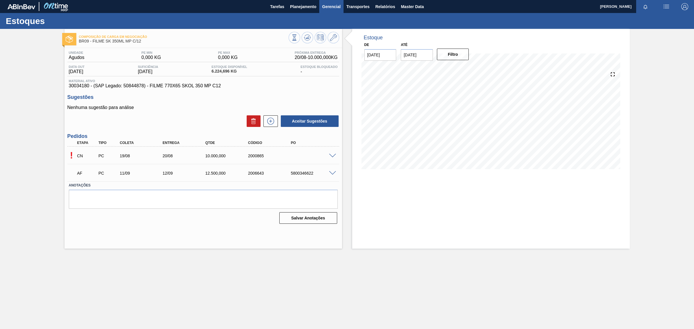
click at [323, 8] on span "Gerencial" at bounding box center [331, 6] width 19 height 7
click at [300, 5] on div at bounding box center [347, 164] width 694 height 329
click at [81, 87] on span "30034180 - (SAP Legado: 50844878) - FILME 770X65 SKOL 350 MP C12" at bounding box center [203, 85] width 269 height 5
click at [81, 86] on span "30034180 - (SAP Legado: 50844878) - FILME 770X65 SKOL 350 MP C12" at bounding box center [203, 85] width 269 height 5
copy span "30034180"
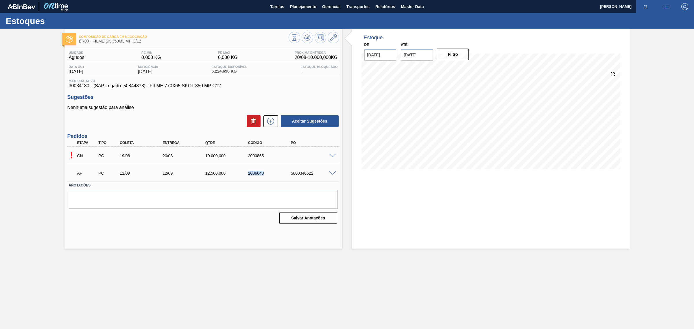
drag, startPoint x: 264, startPoint y: 172, endPoint x: 245, endPoint y: 174, distance: 19.1
click at [245, 174] on div "2006643" at bounding box center [265, 173] width 43 height 5
drag, startPoint x: 291, startPoint y: 174, endPoint x: 317, endPoint y: 174, distance: 26.6
click at [317, 174] on div "5800346622" at bounding box center [313, 173] width 49 height 5
copy div "5800346622"
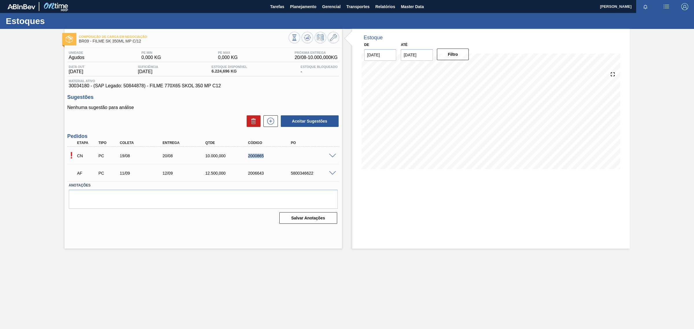
drag, startPoint x: 248, startPoint y: 159, endPoint x: 265, endPoint y: 158, distance: 16.8
click at [265, 158] on div "CN PC 19/08 20/08 10.000,000 2000865" at bounding box center [201, 155] width 256 height 12
copy div "2000865"
click at [330, 156] on span at bounding box center [332, 156] width 7 height 4
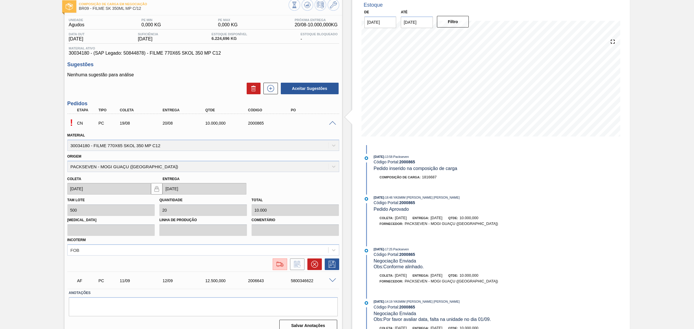
scroll to position [40, 0]
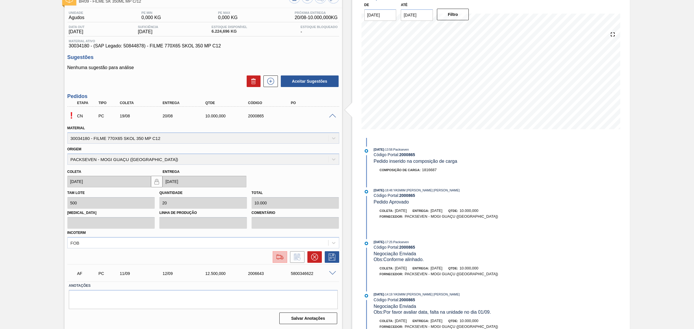
click at [280, 258] on img at bounding box center [279, 257] width 9 height 7
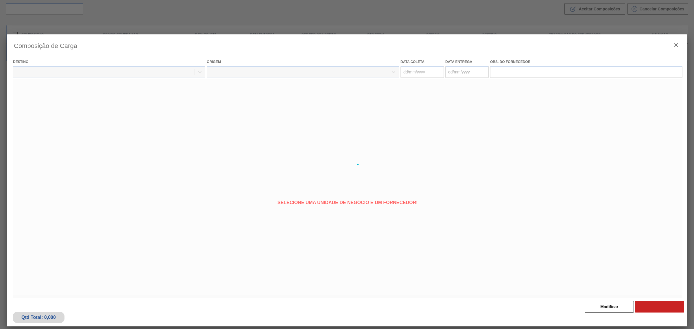
type coleta "19/08/2025"
type entrega "20/08/2025"
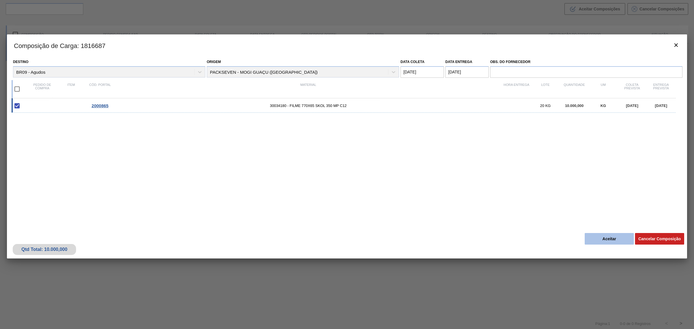
click at [618, 237] on button "Aceitar" at bounding box center [609, 239] width 49 height 12
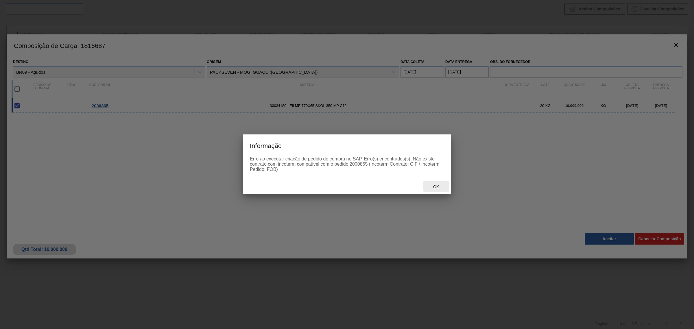
click at [438, 184] on div "Ok" at bounding box center [435, 186] width 25 height 11
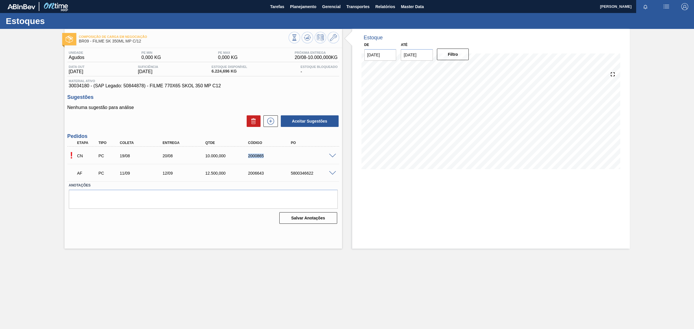
drag, startPoint x: 261, startPoint y: 156, endPoint x: 248, endPoint y: 157, distance: 13.3
click at [248, 157] on div "2000865" at bounding box center [271, 156] width 49 height 5
copy div "2000865"
click at [296, 4] on span "Planejamento" at bounding box center [303, 6] width 26 height 7
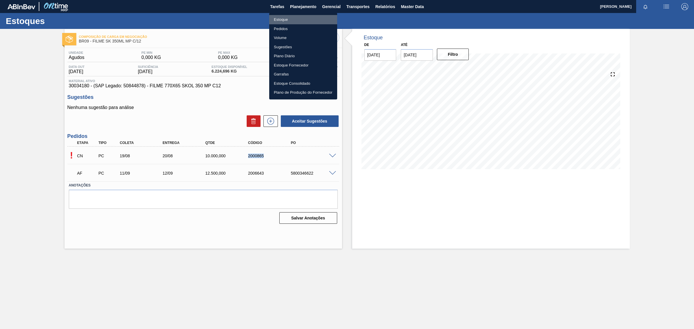
click at [283, 20] on li "Estoque" at bounding box center [303, 19] width 68 height 9
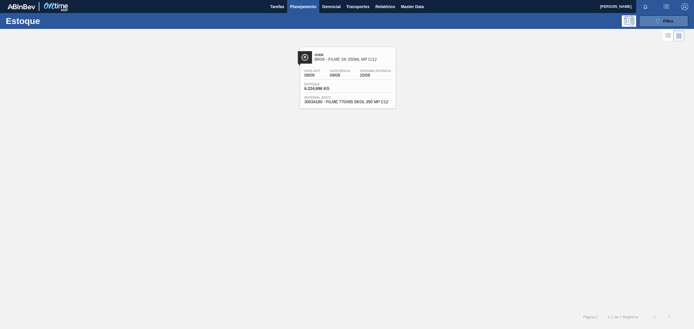
click at [663, 19] on span "Filtro" at bounding box center [668, 21] width 10 height 5
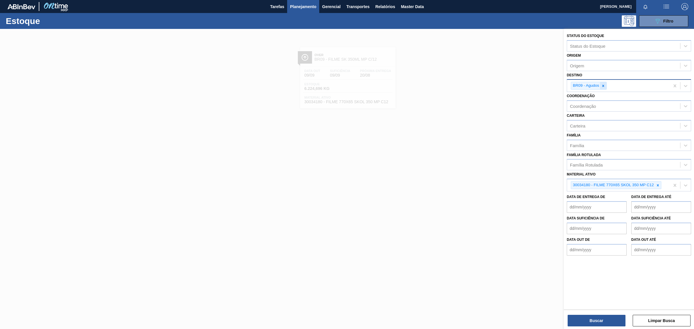
click at [601, 84] on icon at bounding box center [603, 86] width 4 height 4
drag, startPoint x: 656, startPoint y: 183, endPoint x: 645, endPoint y: 127, distance: 56.6
click at [657, 183] on icon at bounding box center [658, 184] width 4 height 4
click at [586, 83] on div "Destino" at bounding box center [623, 85] width 113 height 8
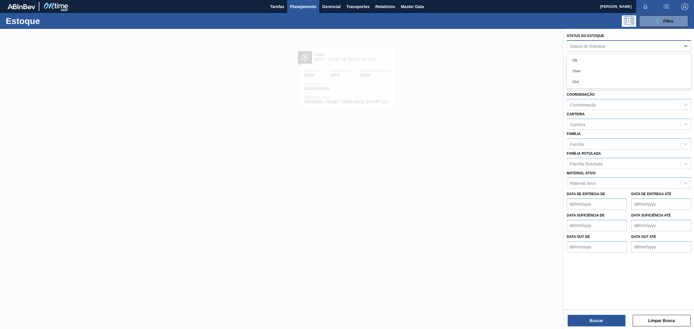
click at [598, 45] on div "Status do Estoque" at bounding box center [588, 45] width 36 height 5
click at [450, 81] on div at bounding box center [347, 193] width 694 height 329
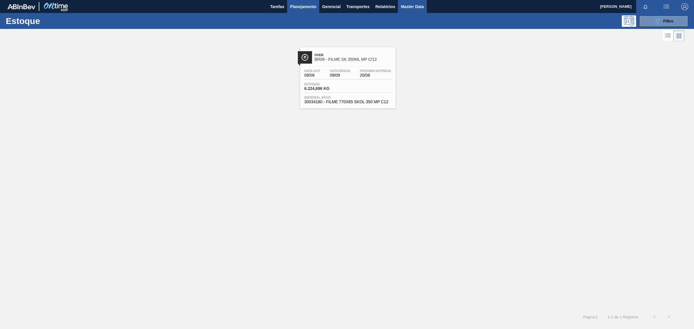
click at [415, 8] on span "Master Data" at bounding box center [412, 6] width 23 height 7
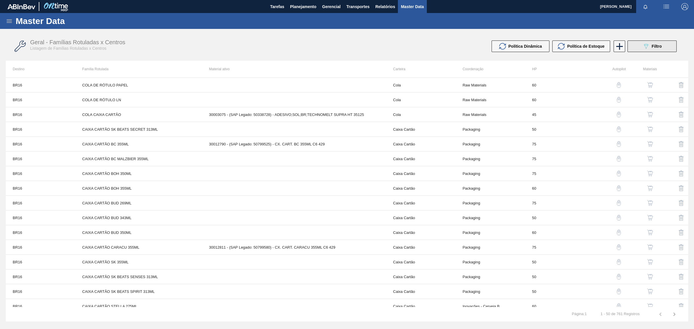
click at [660, 45] on span "Filtro" at bounding box center [657, 46] width 10 height 5
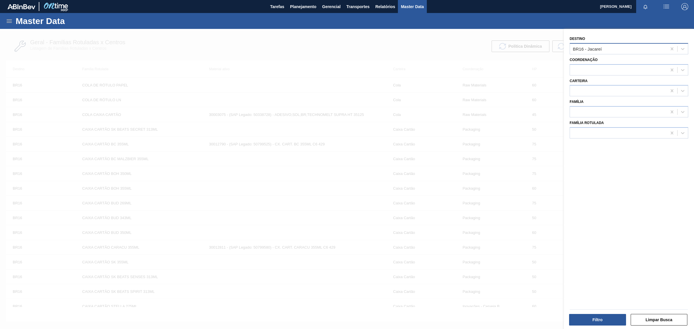
click at [615, 47] on div "BR16 - Jacareí" at bounding box center [618, 49] width 97 height 8
click at [672, 47] on icon at bounding box center [672, 48] width 3 height 3
type input "Nova"
click at [597, 66] on div "BR19 - [GEOGRAPHIC_DATA]" at bounding box center [629, 63] width 119 height 11
click at [614, 320] on button "Filtro" at bounding box center [597, 320] width 57 height 12
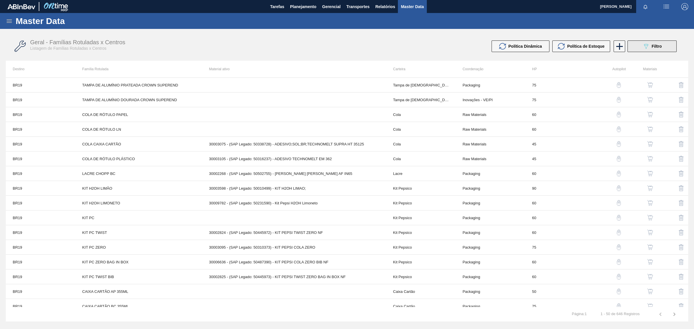
click at [664, 51] on div "Geral - Famílias Rotuladas x Centros Listagem de Famílias Rotuladas x Centros P…" at bounding box center [347, 47] width 682 height 22
click at [666, 45] on button "089F7B8B-B2A5-4AFE-B5C0-19BA573D28AC Filtro" at bounding box center [651, 46] width 49 height 12
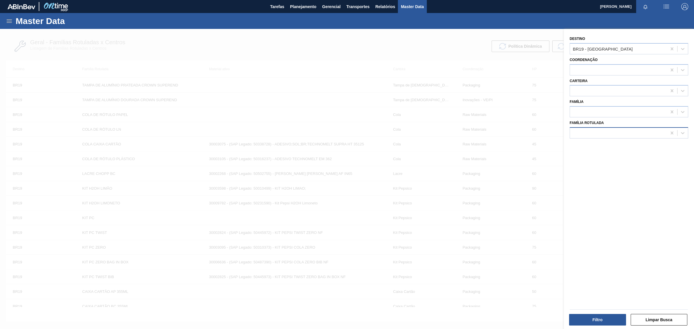
click at [590, 129] on div at bounding box center [618, 133] width 97 height 8
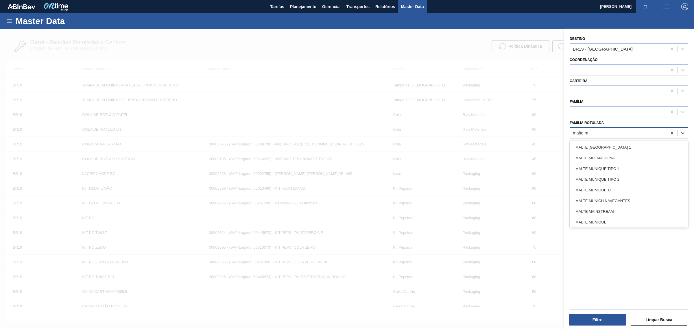
type Rotulada "malte ma"
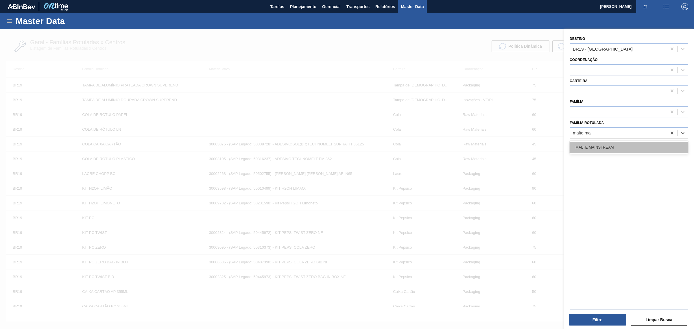
click at [603, 148] on div "MALTE MAINSTREAM" at bounding box center [629, 147] width 119 height 11
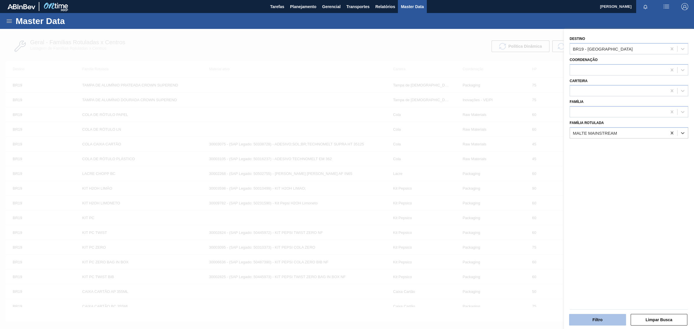
click at [598, 322] on button "Filtro" at bounding box center [597, 320] width 57 height 12
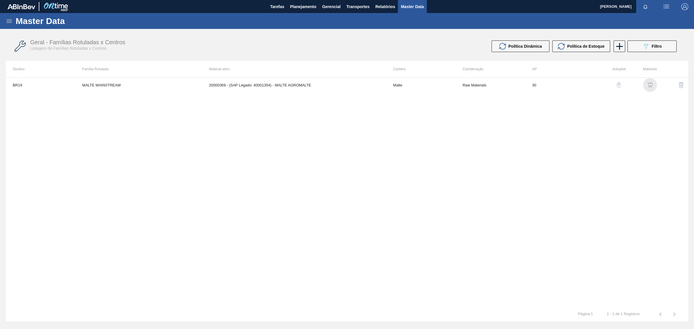
click at [649, 86] on img "button" at bounding box center [650, 85] width 6 height 6
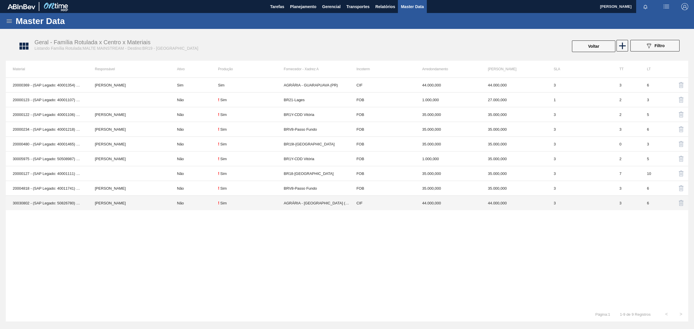
click at [218, 204] on div "!" at bounding box center [218, 203] width 1 height 5
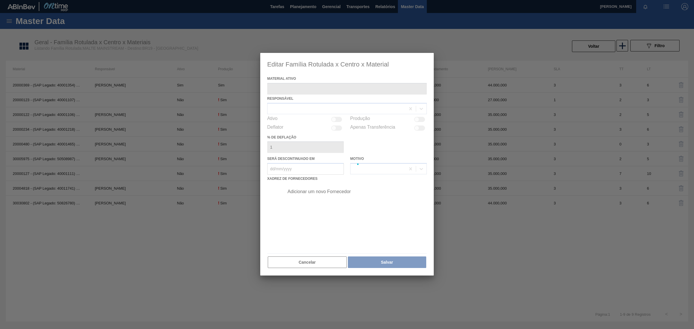
type ativo "30030802 - (SAP Legado: 50826780) - MALTE STANDARD AGRARIA CAMPOS GERAIS"
checkbox input "true"
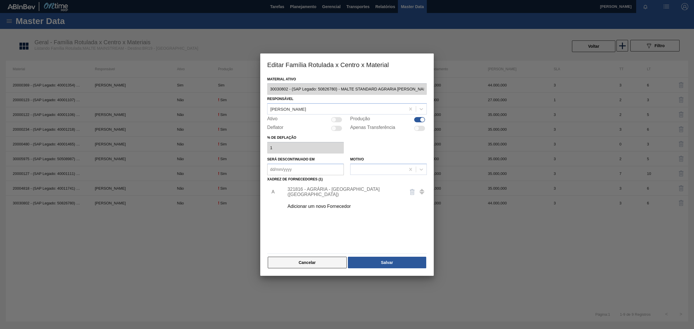
click at [273, 265] on button "Cancelar" at bounding box center [307, 263] width 79 height 12
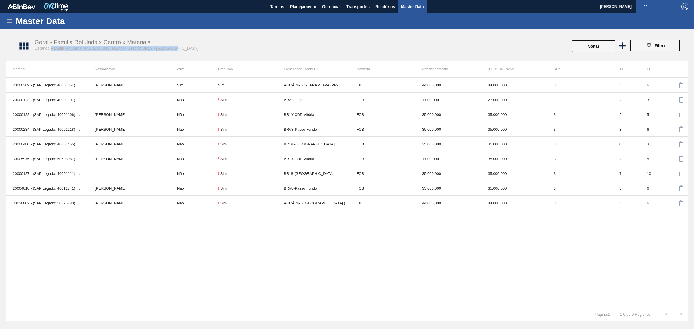
drag, startPoint x: 51, startPoint y: 50, endPoint x: 177, endPoint y: 49, distance: 126.6
click at [177, 49] on div "Geral - Família Rotulada x Centro x Materiais Listando Família Rotulada:MALTE M…" at bounding box center [197, 45] width 326 height 12
copy span "Família Rotulada:MALTE MAINSTREAM - Destino:BR19 - Nova Rio"
